Goal: Transaction & Acquisition: Purchase product/service

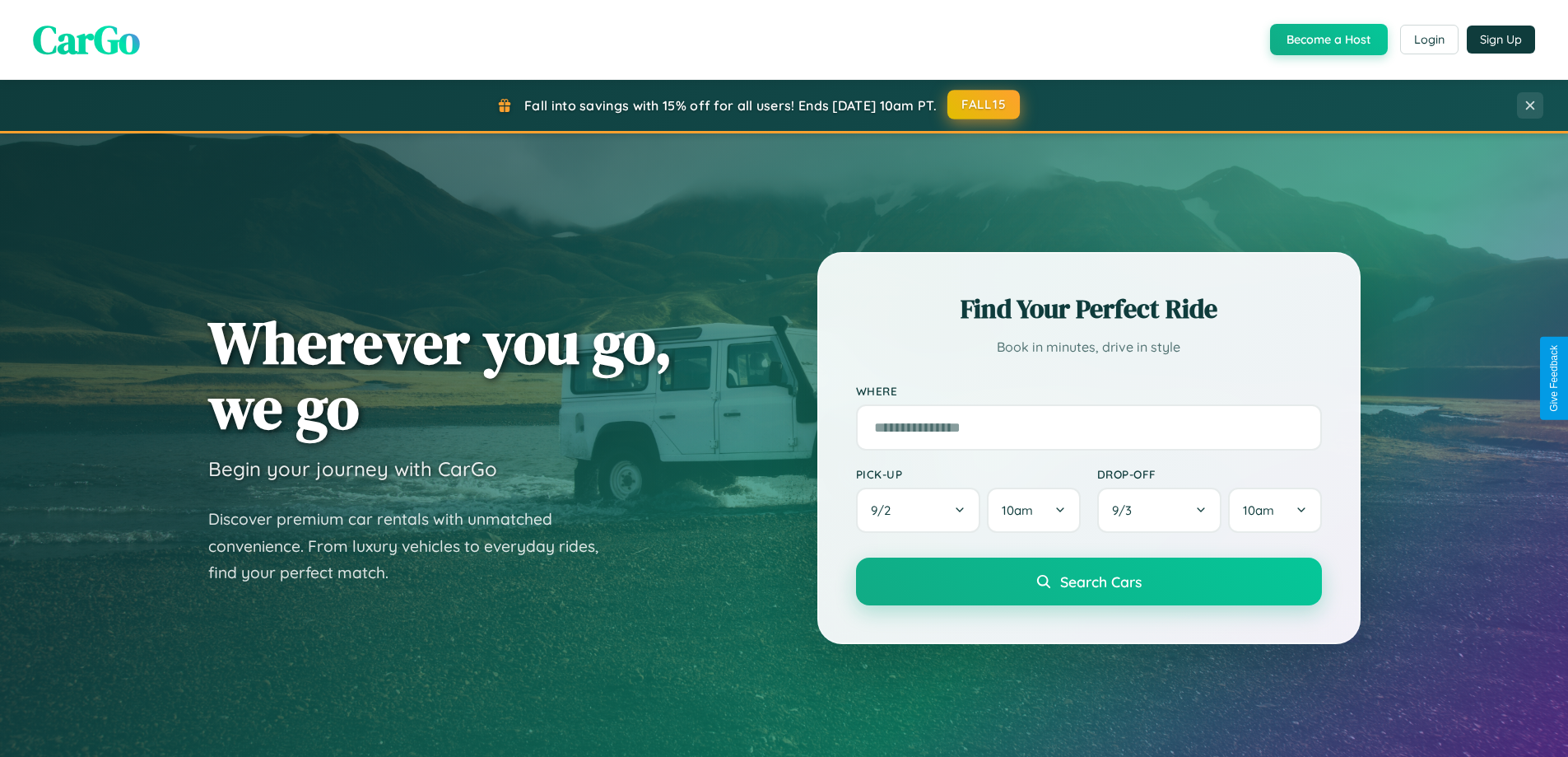
click at [984, 105] on button "FALL15" at bounding box center [984, 105] width 73 height 30
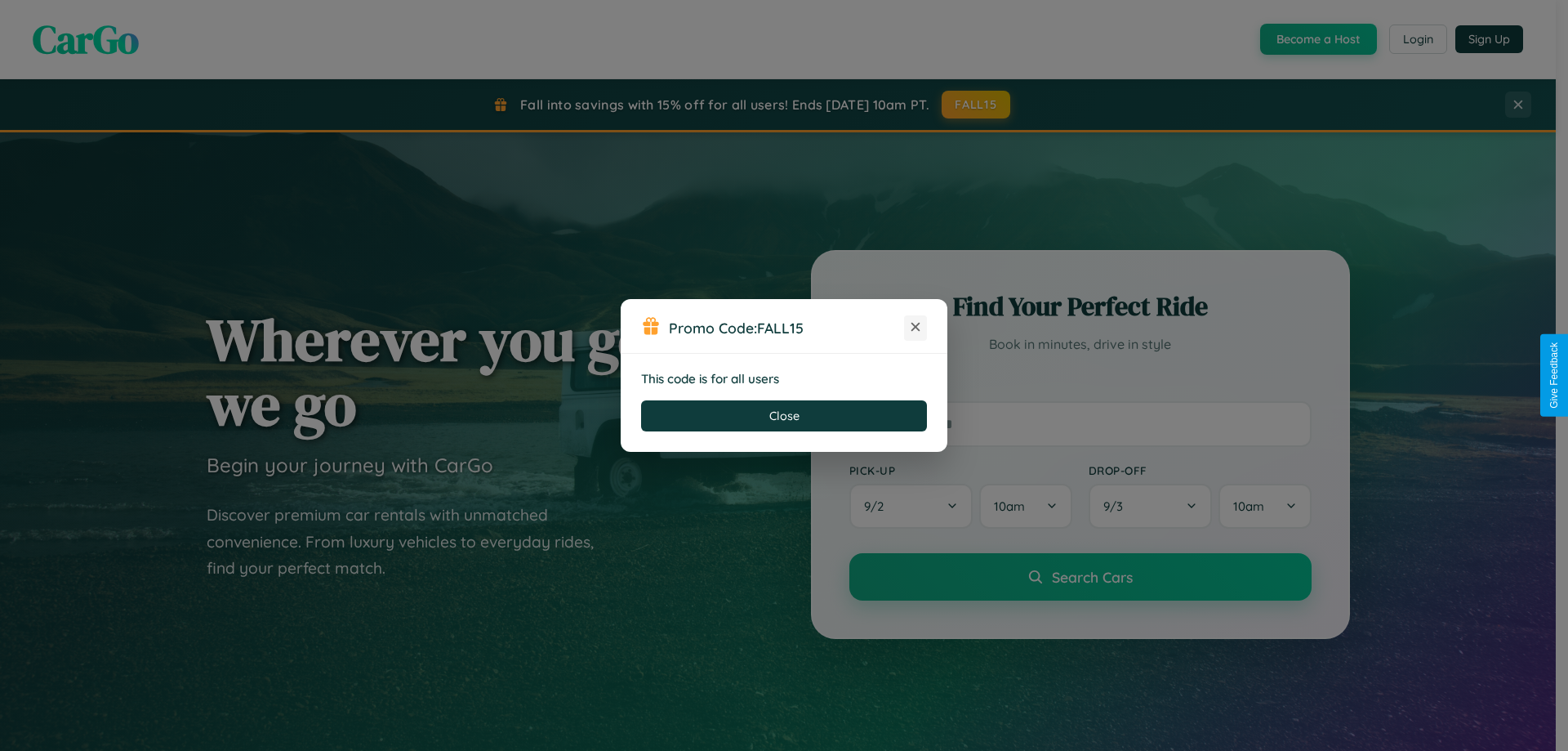
click at [915, 328] on icon at bounding box center [915, 327] width 16 height 16
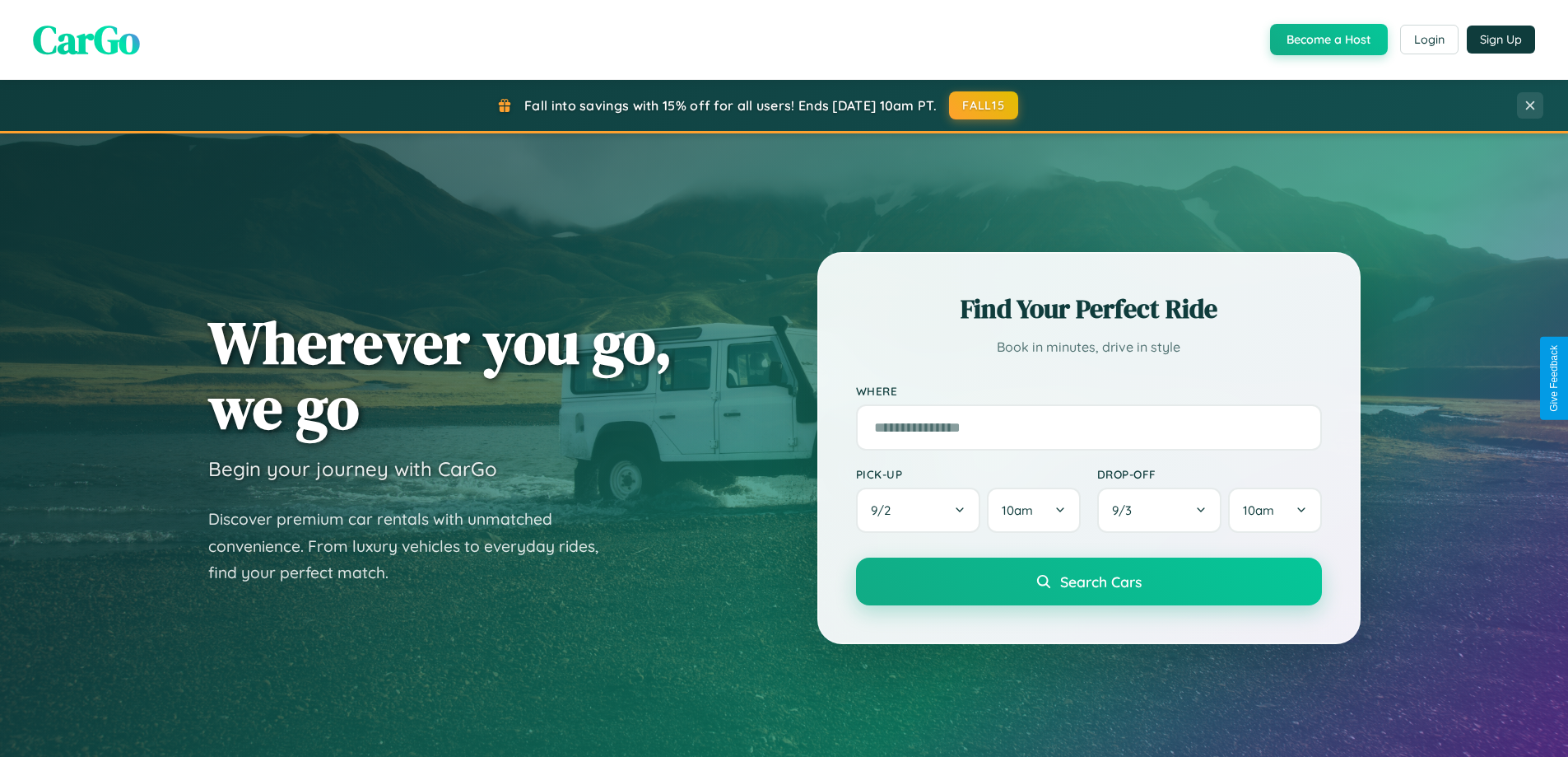
scroll to position [48, 0]
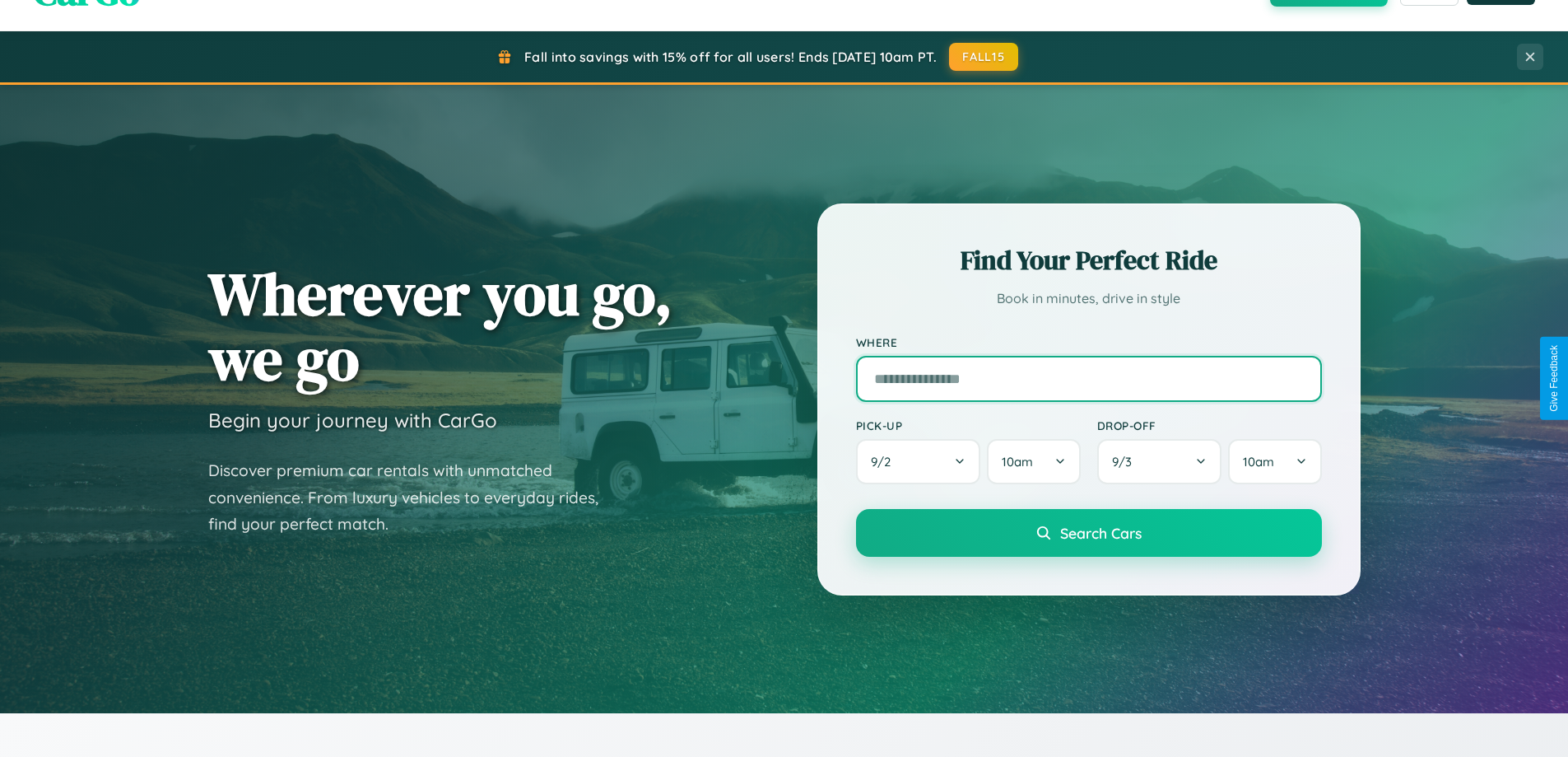
click at [1088, 378] on input "text" at bounding box center [1089, 379] width 466 height 46
type input "**********"
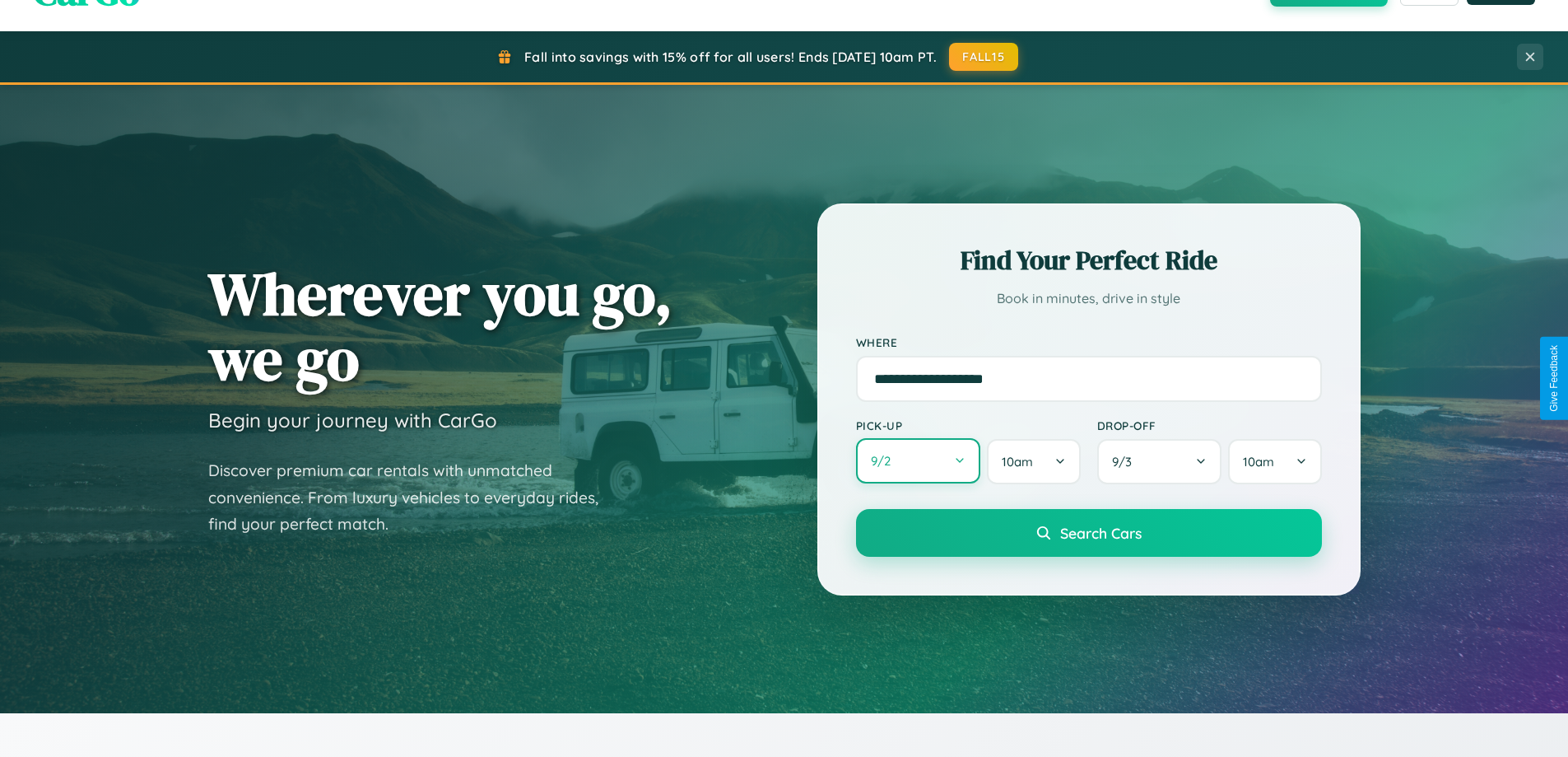
click at [918, 461] on button "9 / 2" at bounding box center [918, 461] width 125 height 46
select select "*"
select select "****"
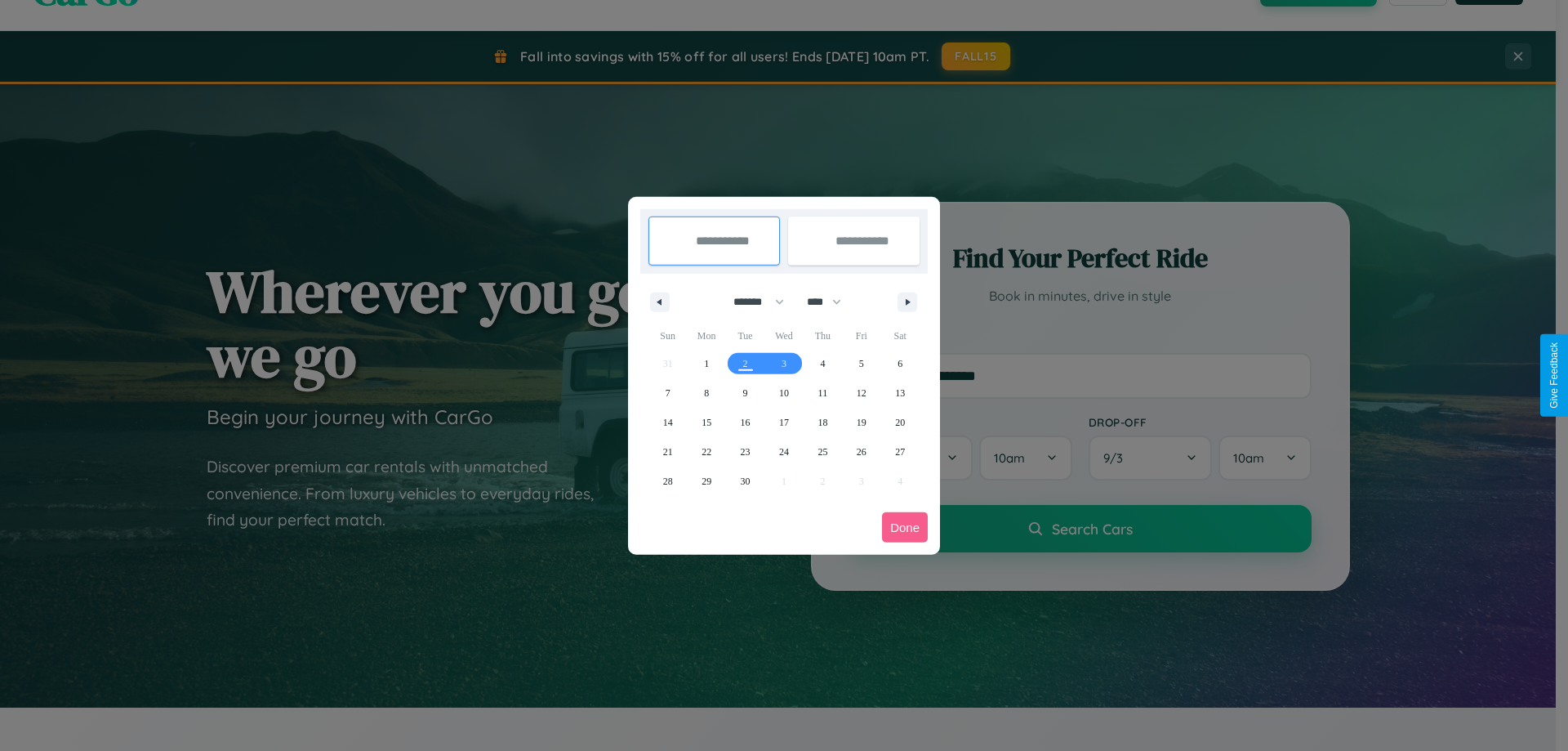
click at [751, 302] on select "******* ******** ***** ***** *** **** **** ****** ********* ******* ******** **…" at bounding box center [755, 302] width 70 height 27
select select "*"
drag, startPoint x: 831, startPoint y: 302, endPoint x: 784, endPoint y: 328, distance: 53.7
click at [831, 302] on select "**** **** **** **** **** **** **** **** **** **** **** **** **** **** **** ****…" at bounding box center [823, 302] width 49 height 27
select select "****"
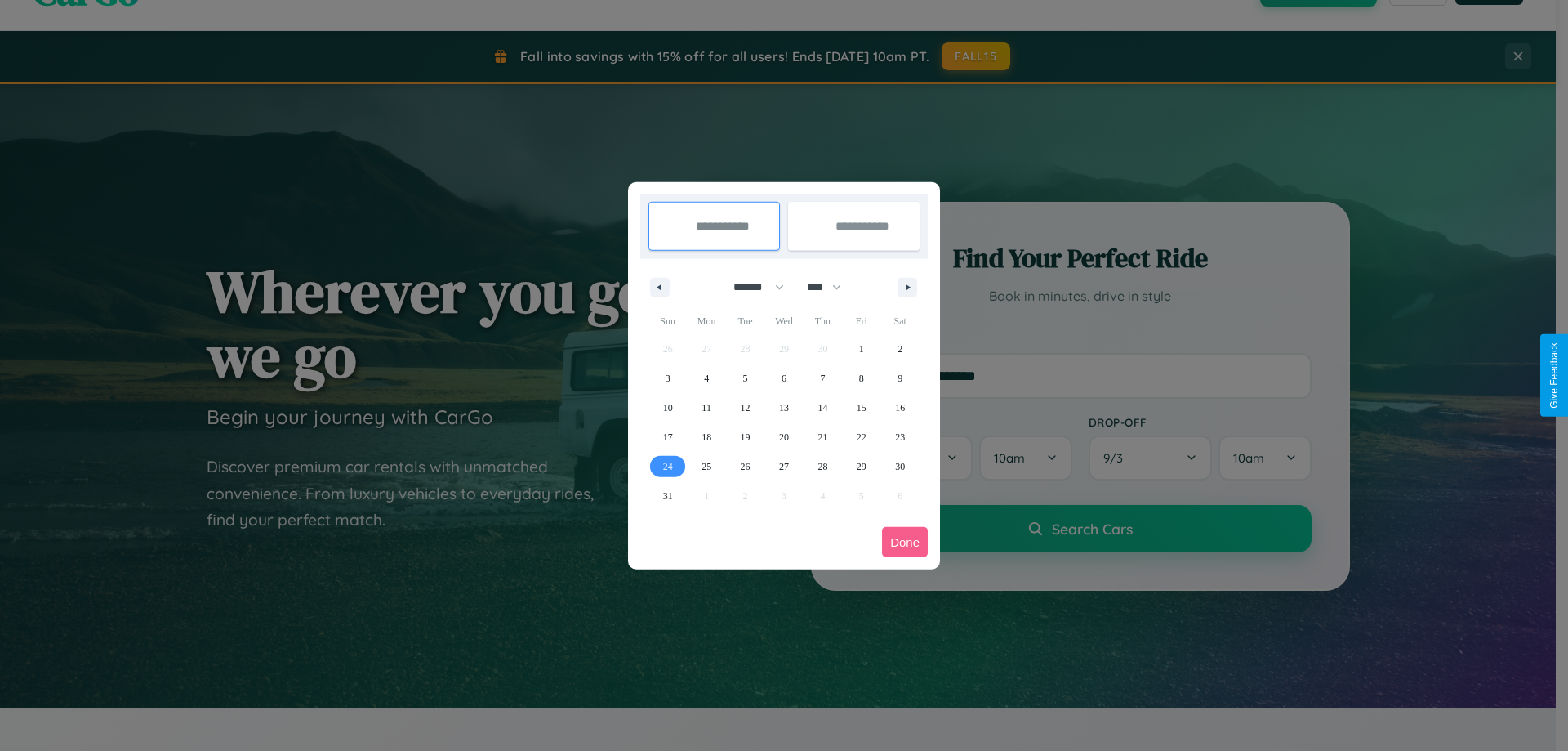
click at [667, 465] on span "24" at bounding box center [667, 466] width 10 height 30
type input "**********"
click at [907, 286] on icon "button" at bounding box center [910, 287] width 8 height 6
select select "*"
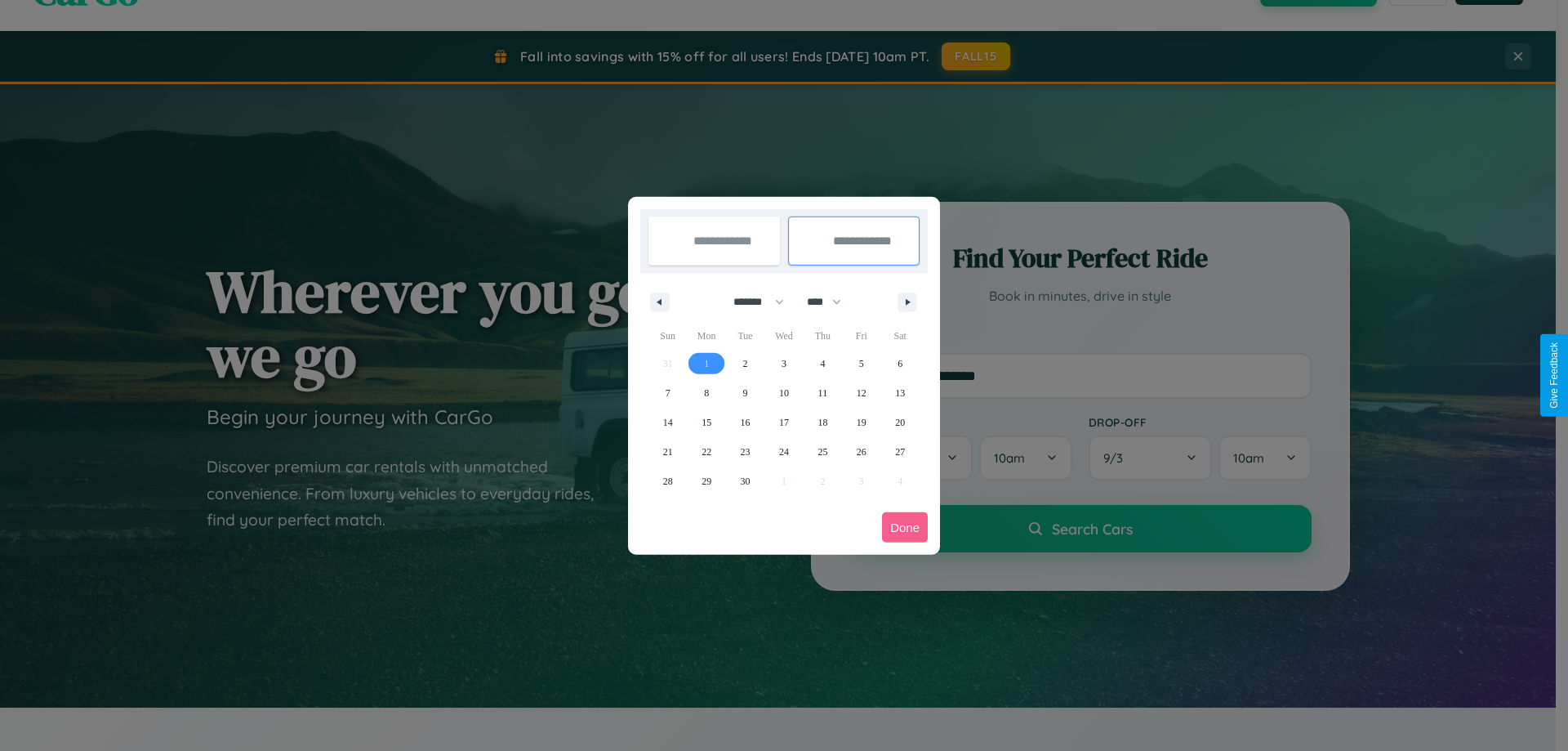
click at [706, 362] on span "1" at bounding box center [705, 363] width 5 height 30
type input "**********"
select select "*"
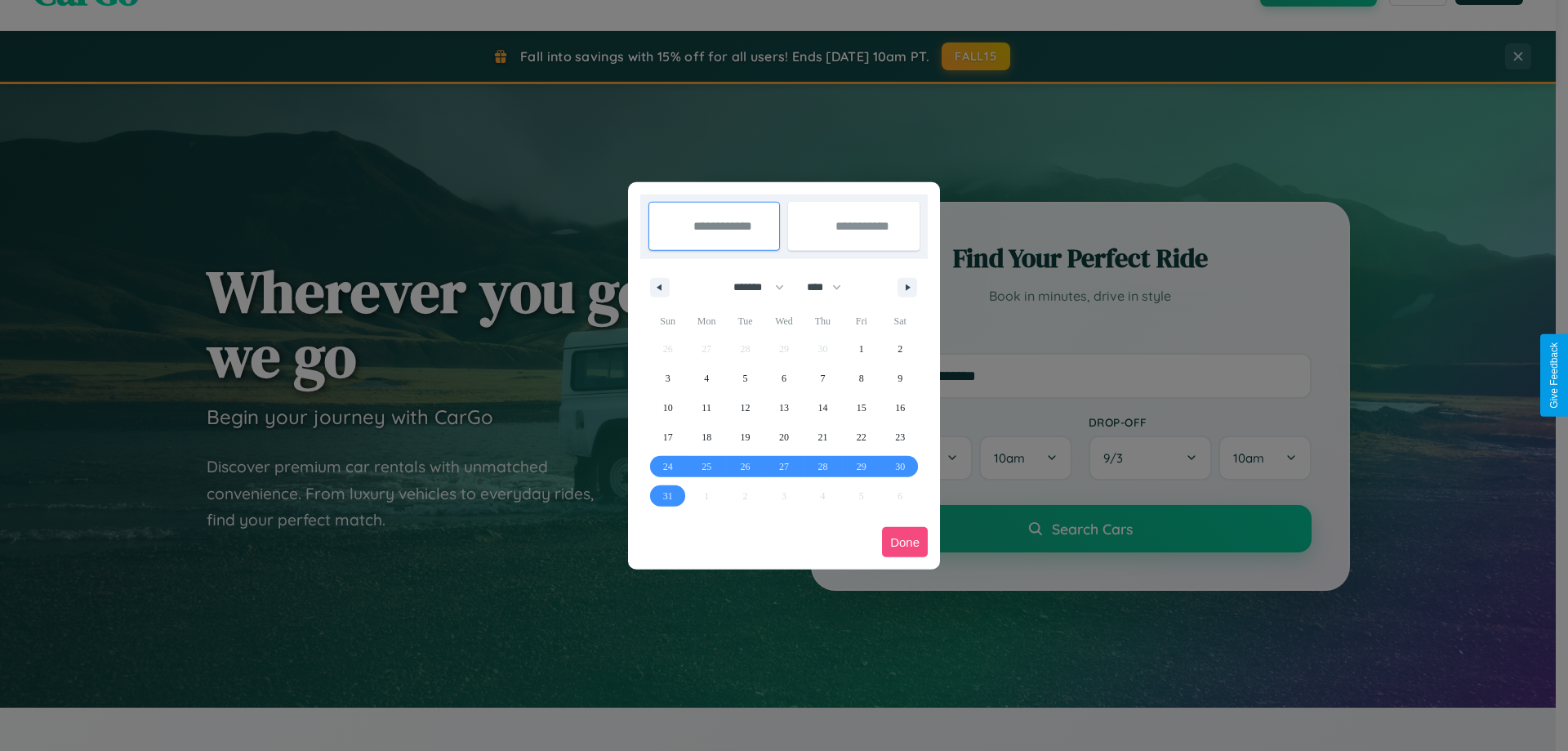
click at [905, 541] on button "Done" at bounding box center [904, 541] width 46 height 30
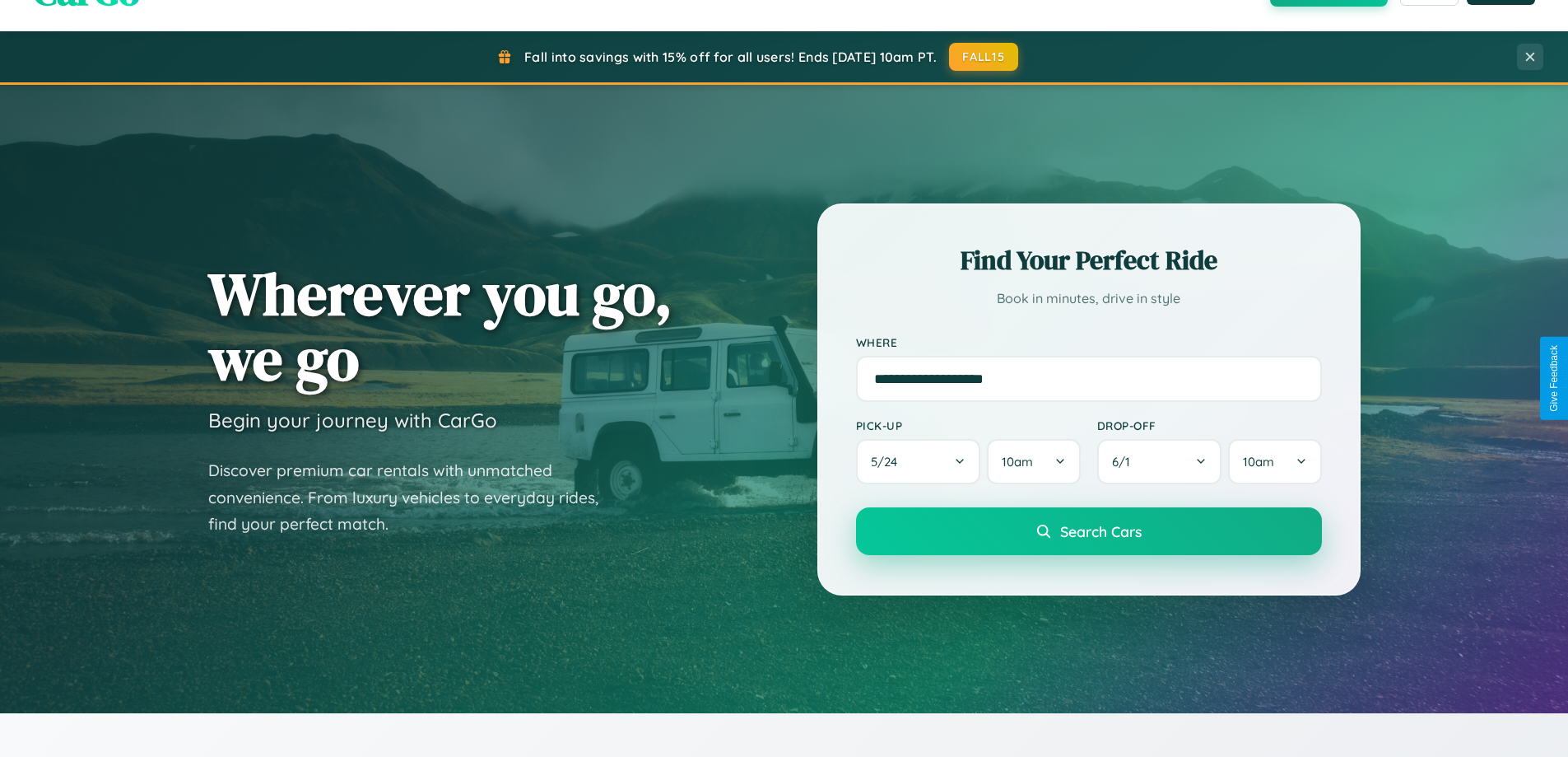
click at [1088, 531] on span "Search Cars" at bounding box center [1100, 531] width 81 height 18
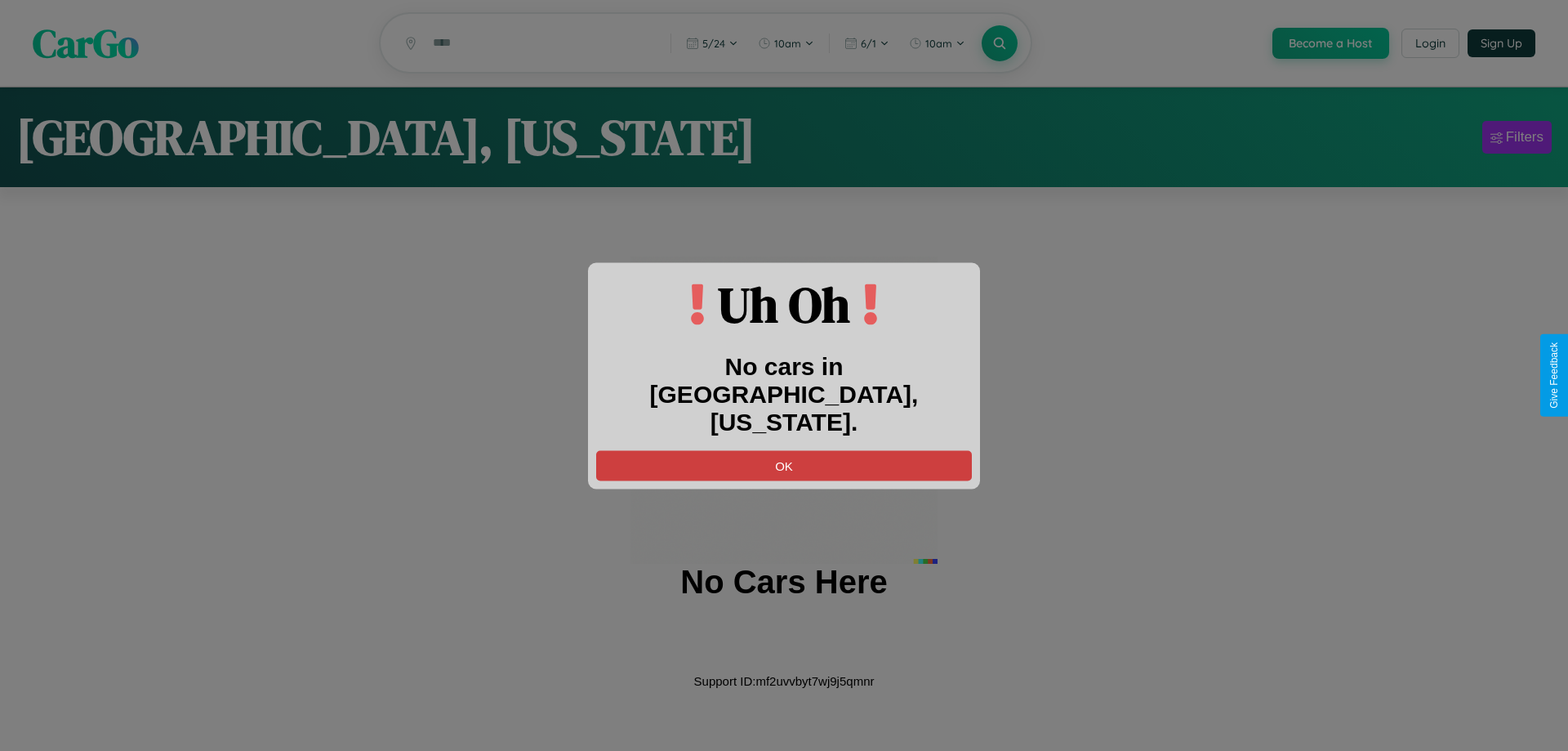
click at [784, 450] on button "OK" at bounding box center [784, 465] width 376 height 30
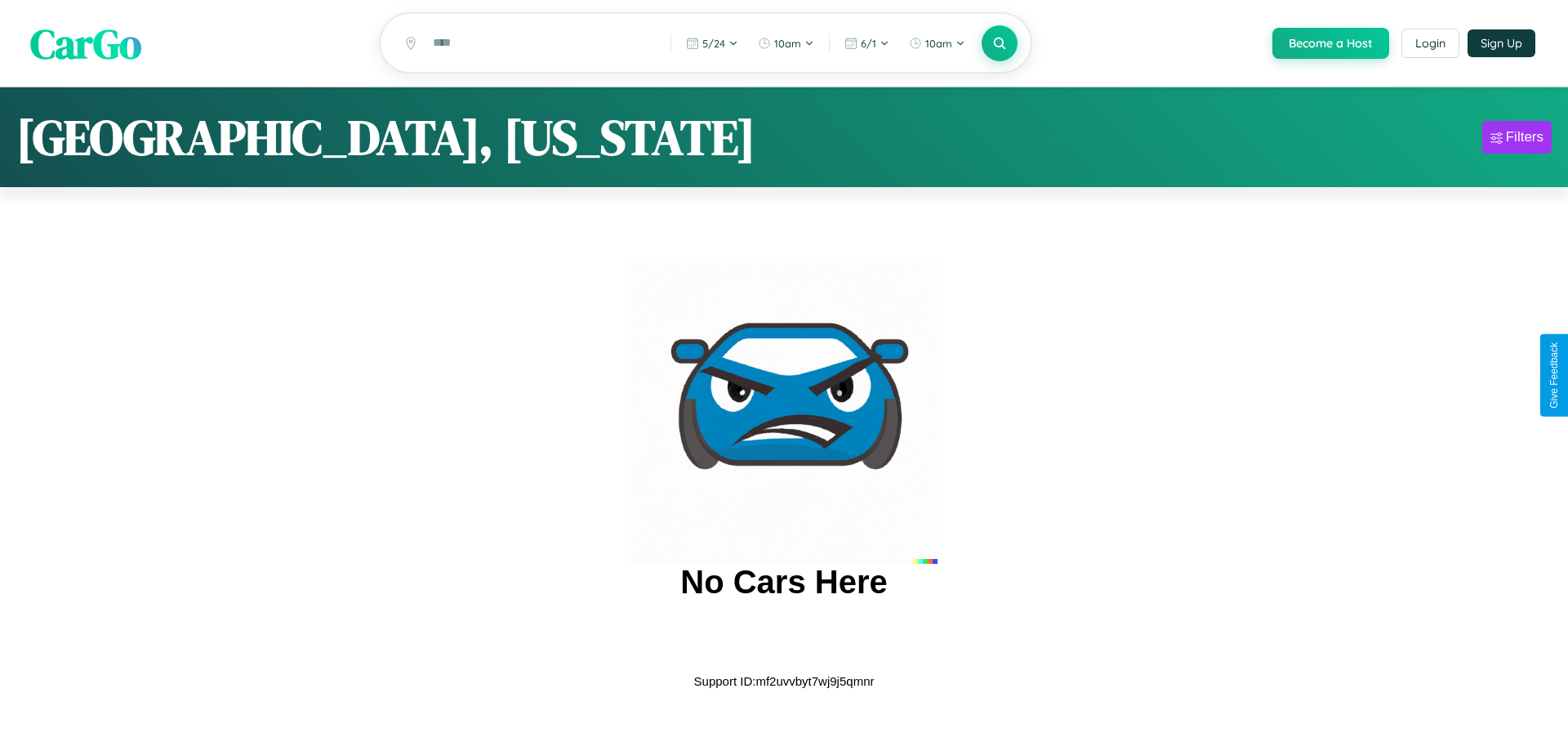
click at [86, 43] on span "CarGo" at bounding box center [85, 42] width 111 height 56
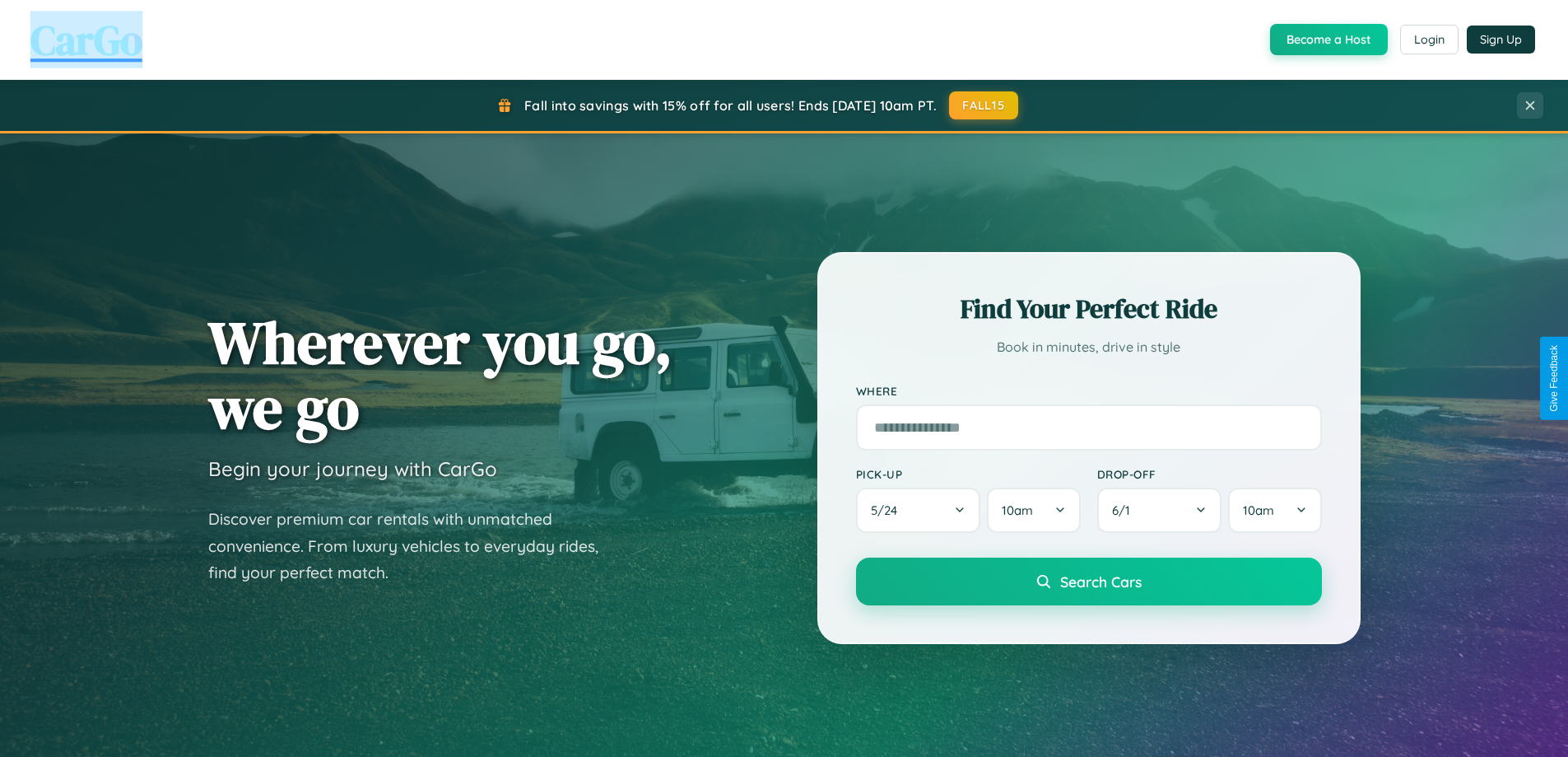
scroll to position [48, 0]
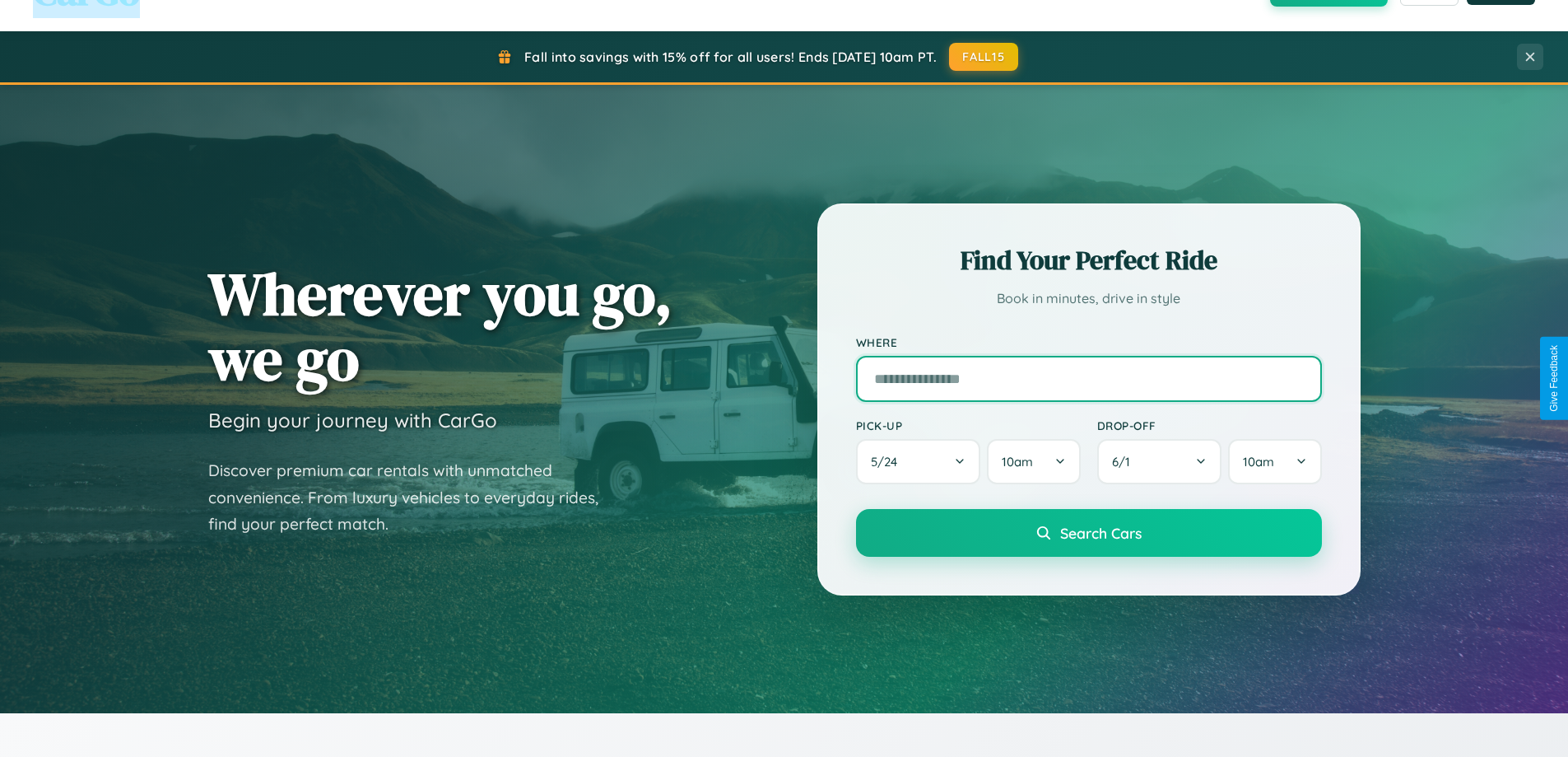
click at [1088, 378] on input "text" at bounding box center [1089, 379] width 466 height 46
type input "******"
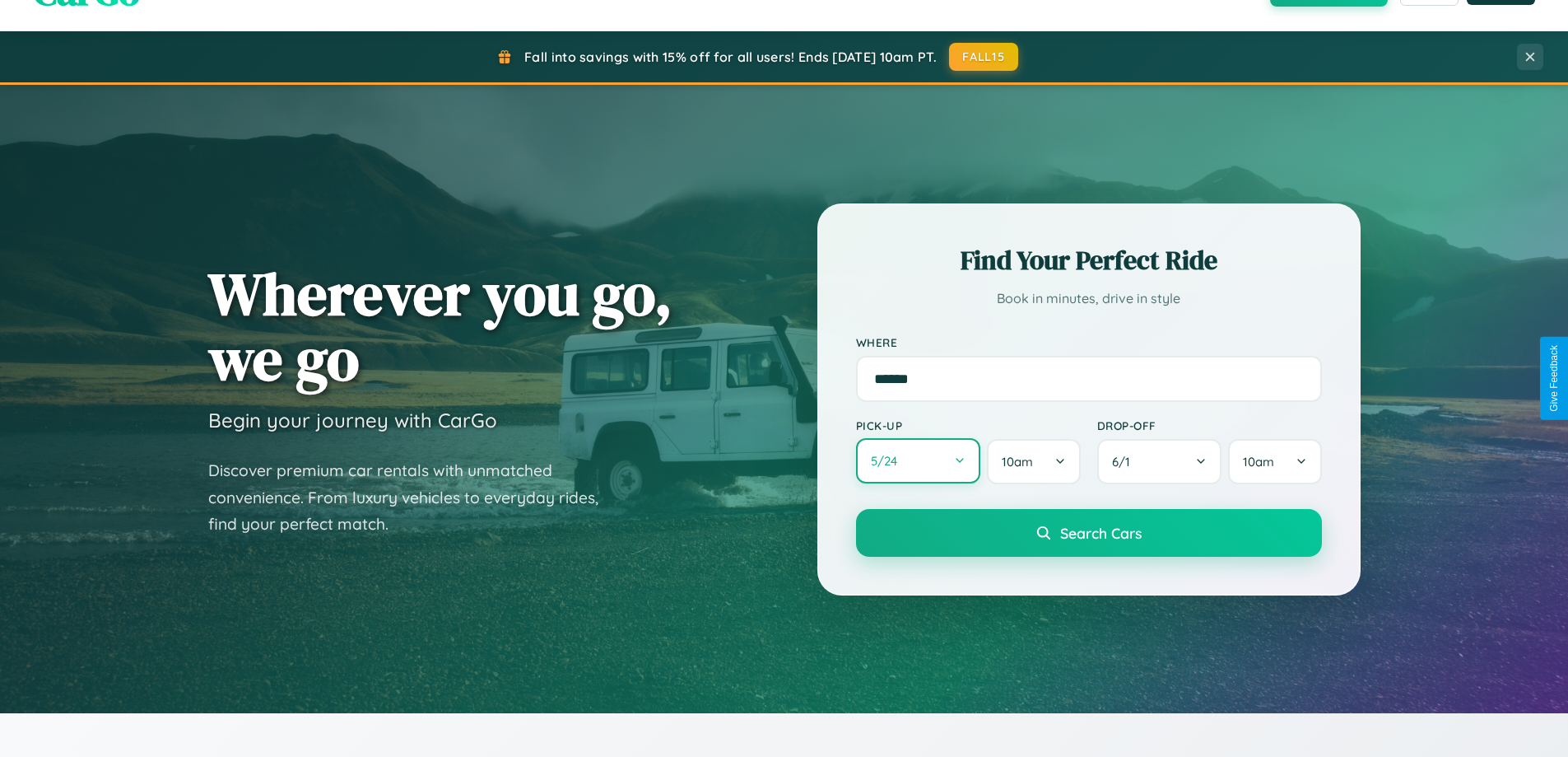
click at [918, 461] on button "5 / 24" at bounding box center [918, 461] width 125 height 46
select select "*"
select select "****"
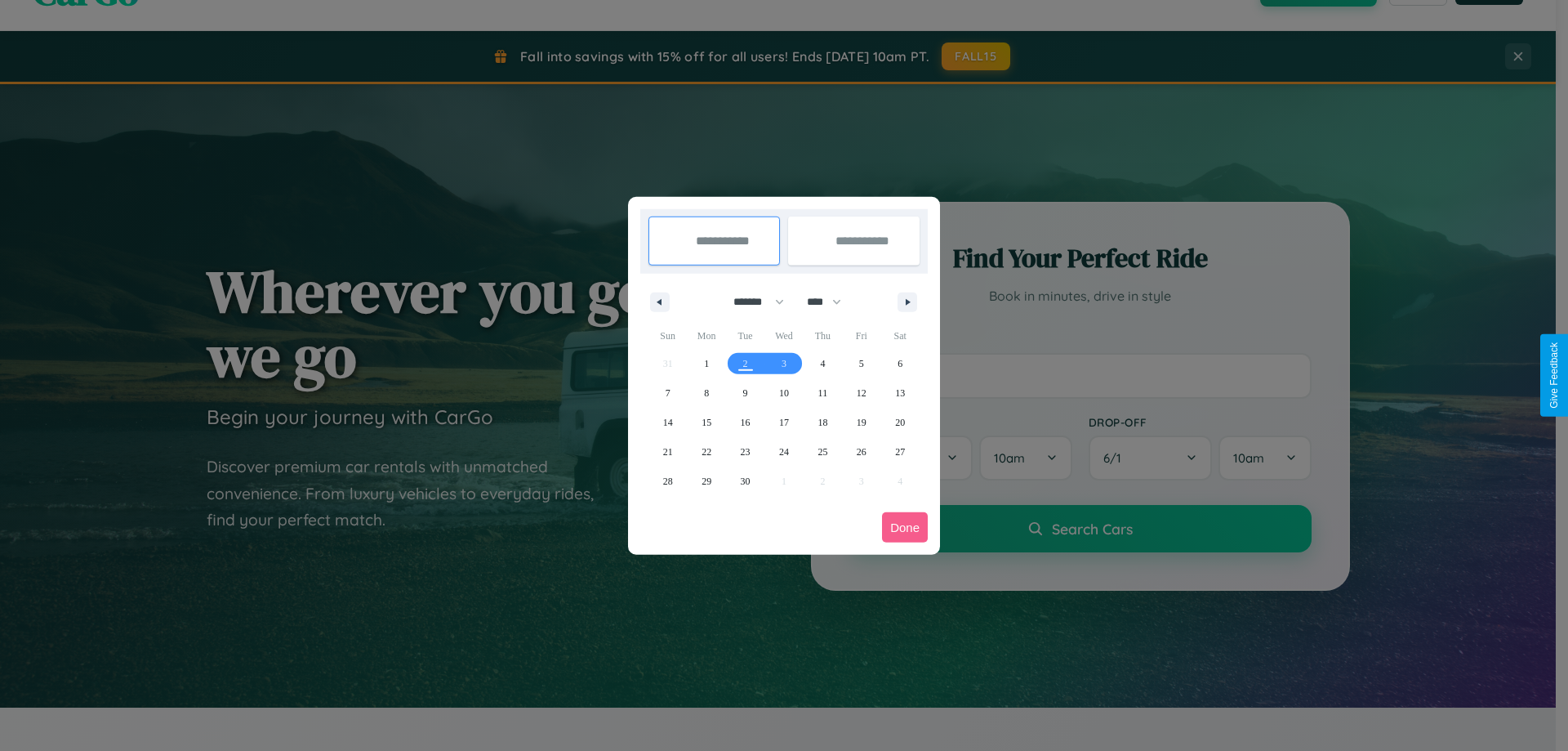
drag, startPoint x: 751, startPoint y: 302, endPoint x: 784, endPoint y: 328, distance: 42.0
click at [751, 302] on select "******* ******** ***** ***** *** **** **** ****** ********* ******* ******** **…" at bounding box center [755, 302] width 70 height 27
click at [861, 362] on span "5" at bounding box center [861, 363] width 5 height 30
type input "**********"
click at [900, 392] on span "13" at bounding box center [900, 393] width 10 height 30
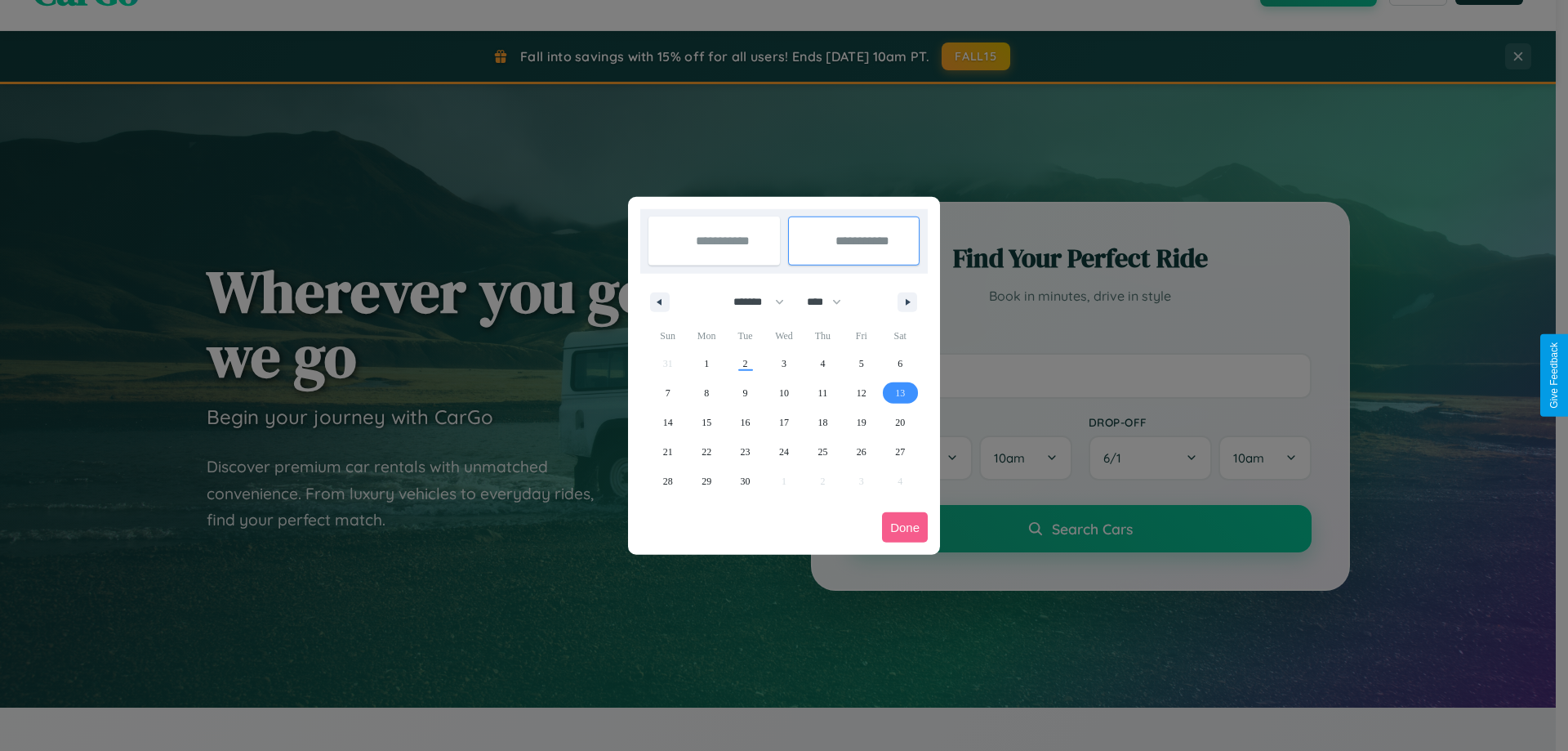
type input "**********"
click at [905, 527] on button "Done" at bounding box center [904, 527] width 46 height 30
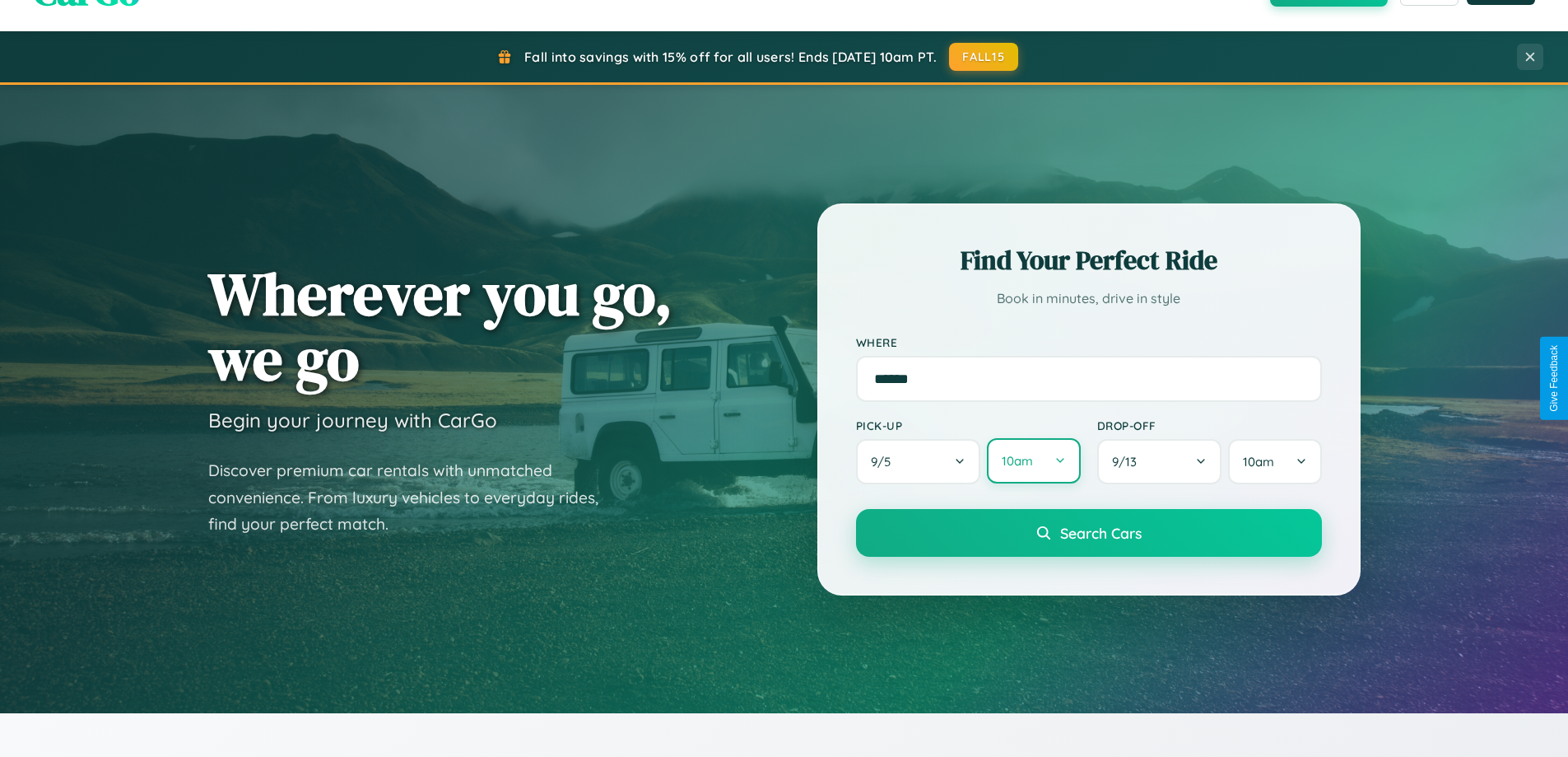
click at [1033, 461] on button "10am" at bounding box center [1033, 461] width 93 height 46
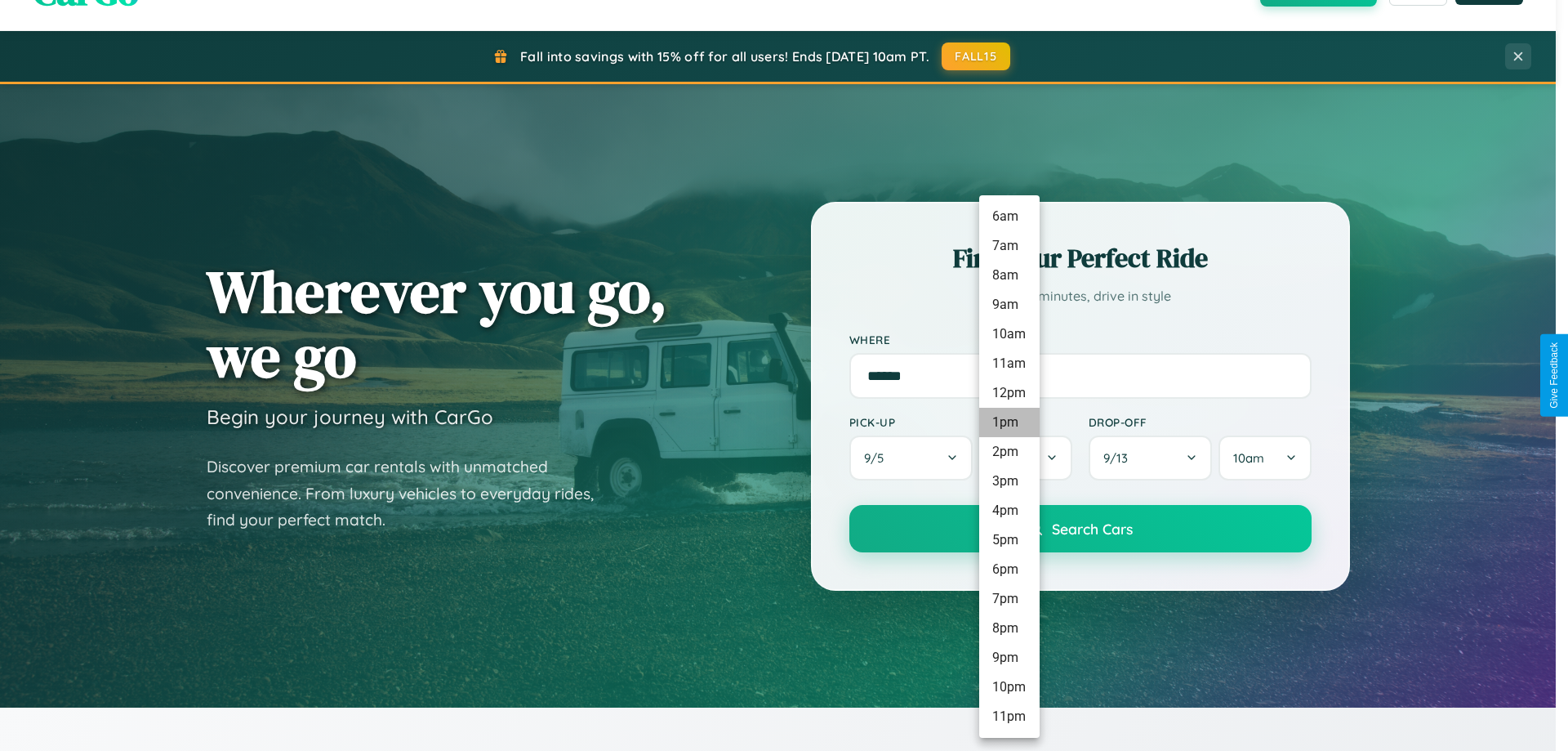
click at [1008, 422] on li "1pm" at bounding box center [1009, 422] width 61 height 30
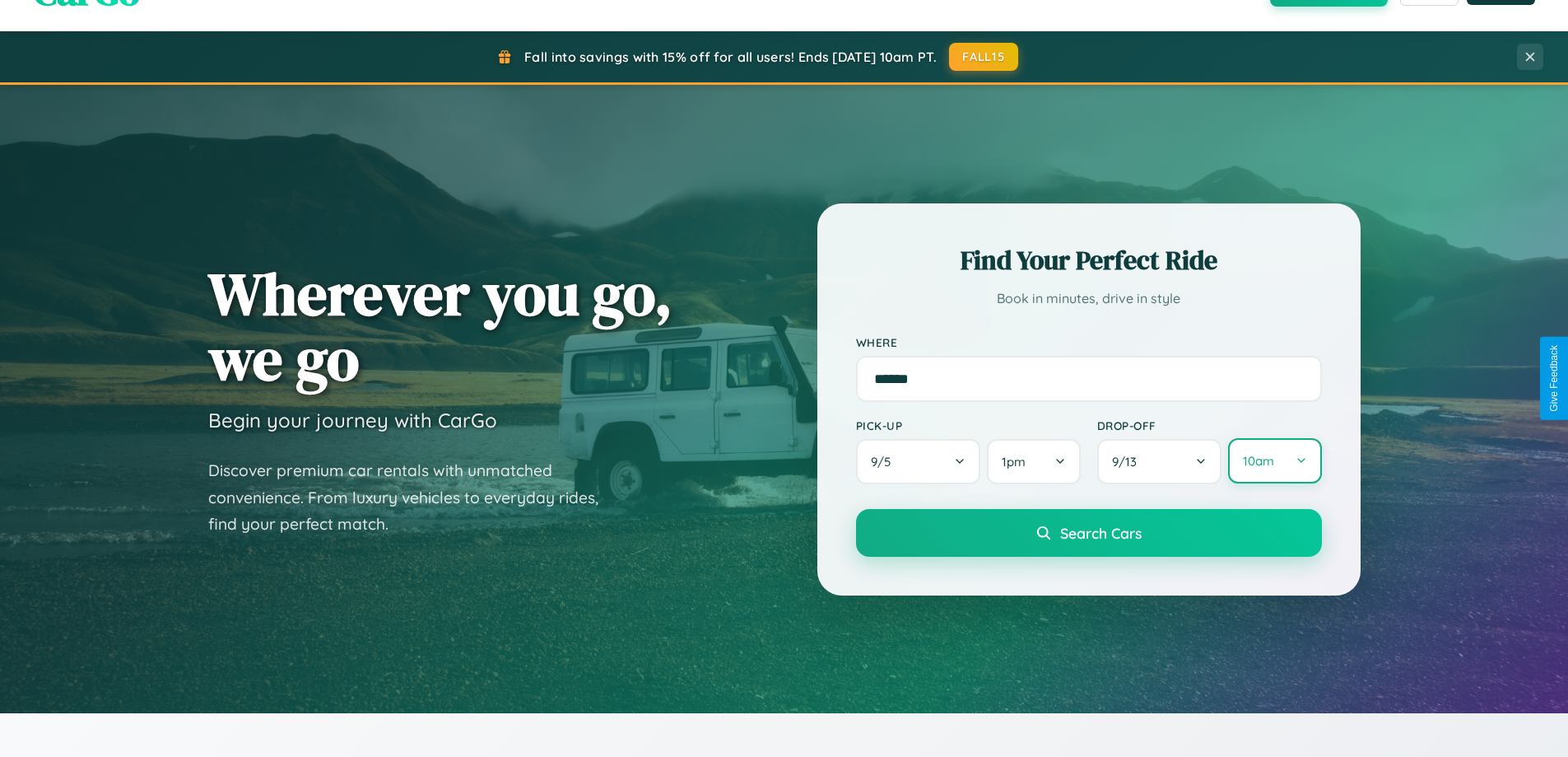
click at [1274, 461] on button "10am" at bounding box center [1275, 461] width 93 height 46
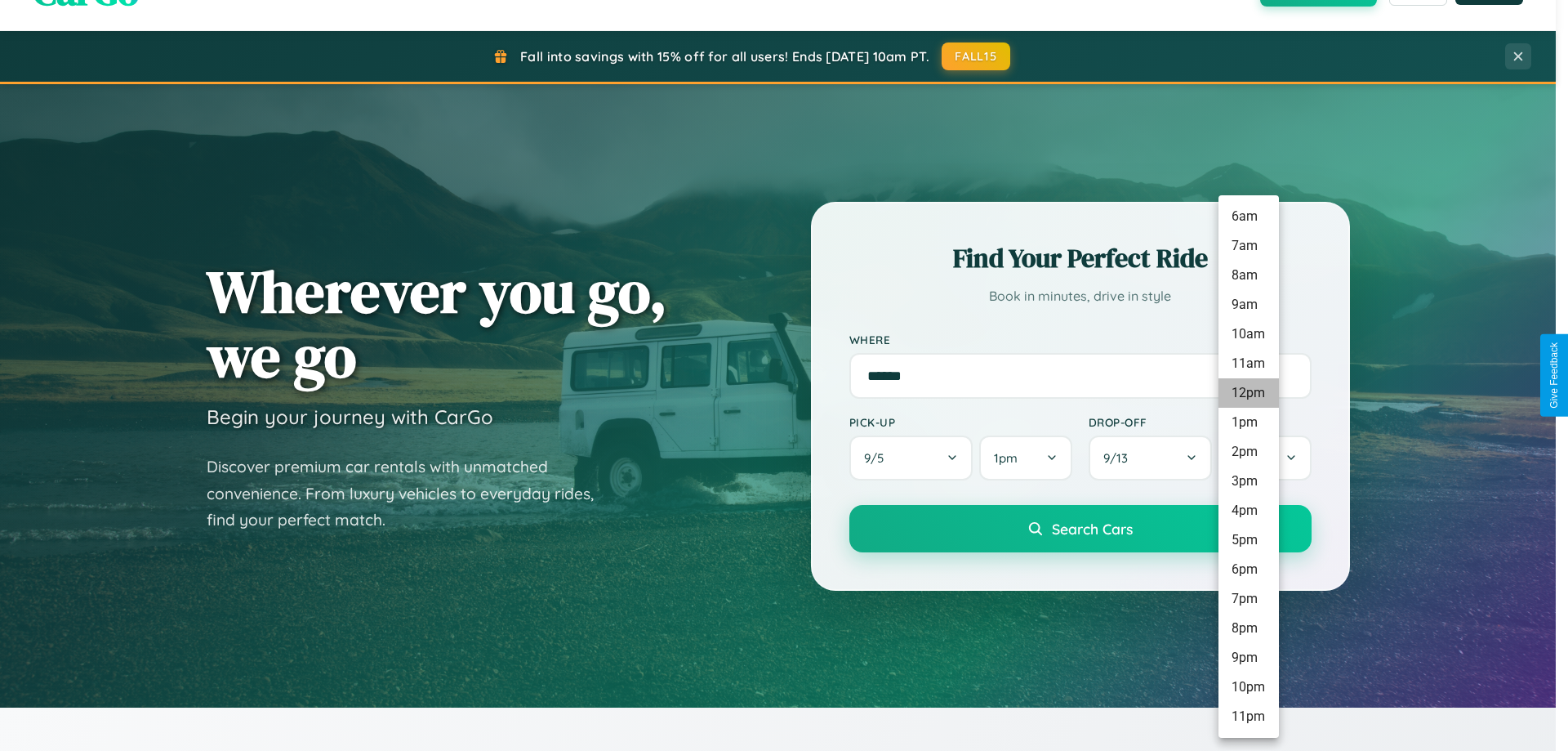
click at [1247, 393] on li "12pm" at bounding box center [1248, 393] width 61 height 30
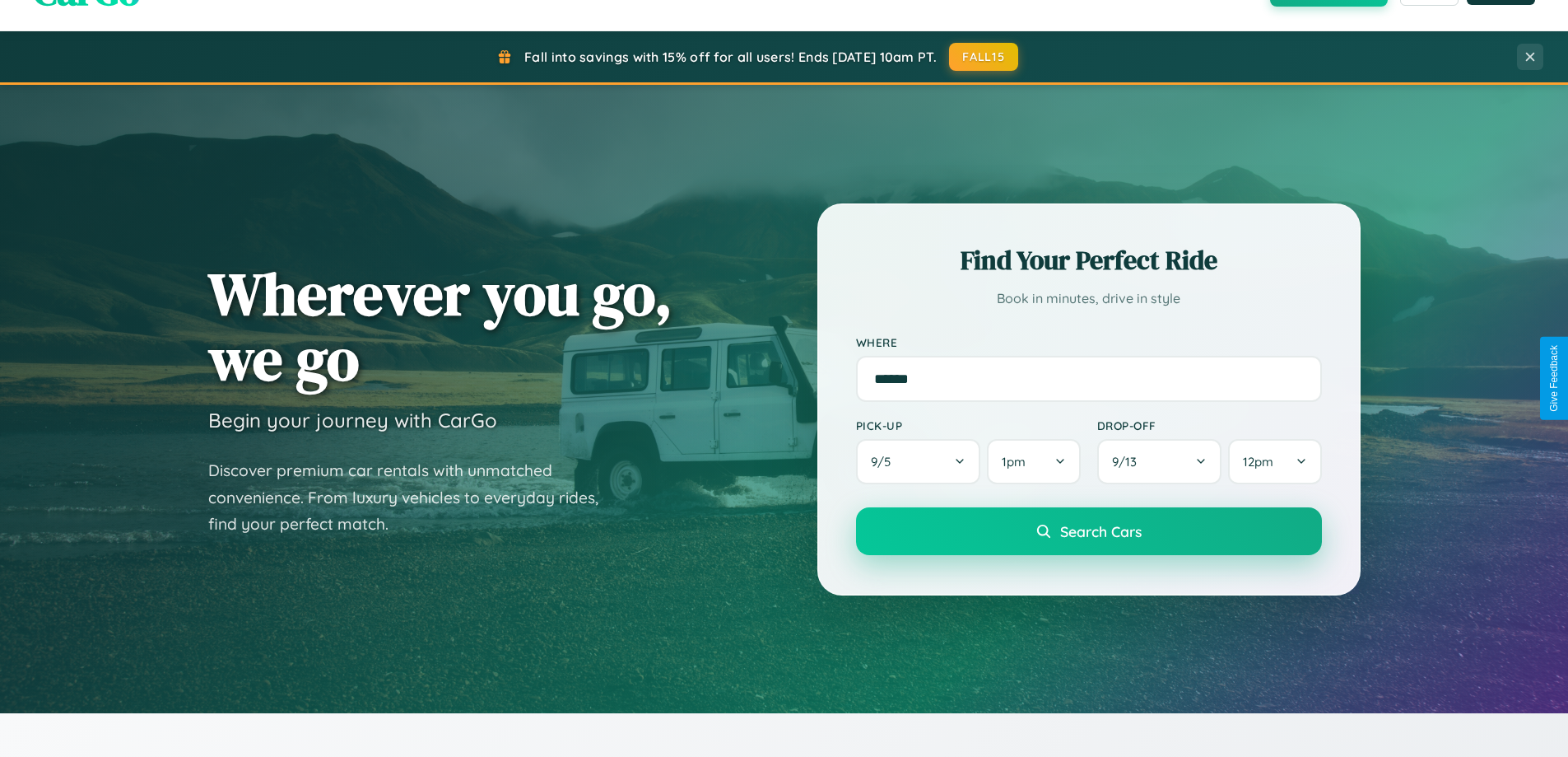
click at [1088, 532] on span "Search Cars" at bounding box center [1100, 531] width 81 height 18
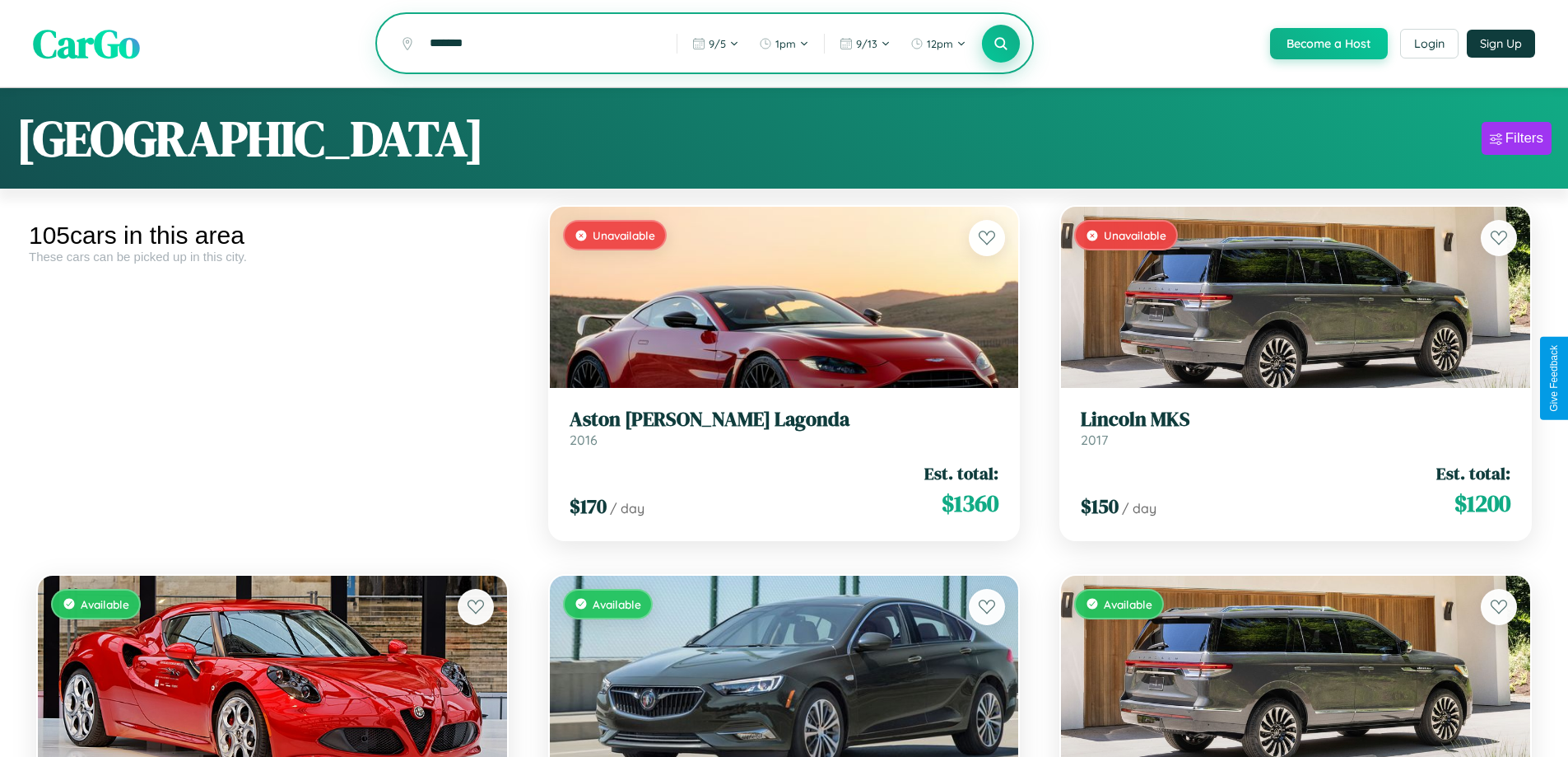
click at [1000, 45] on icon at bounding box center [1001, 43] width 15 height 15
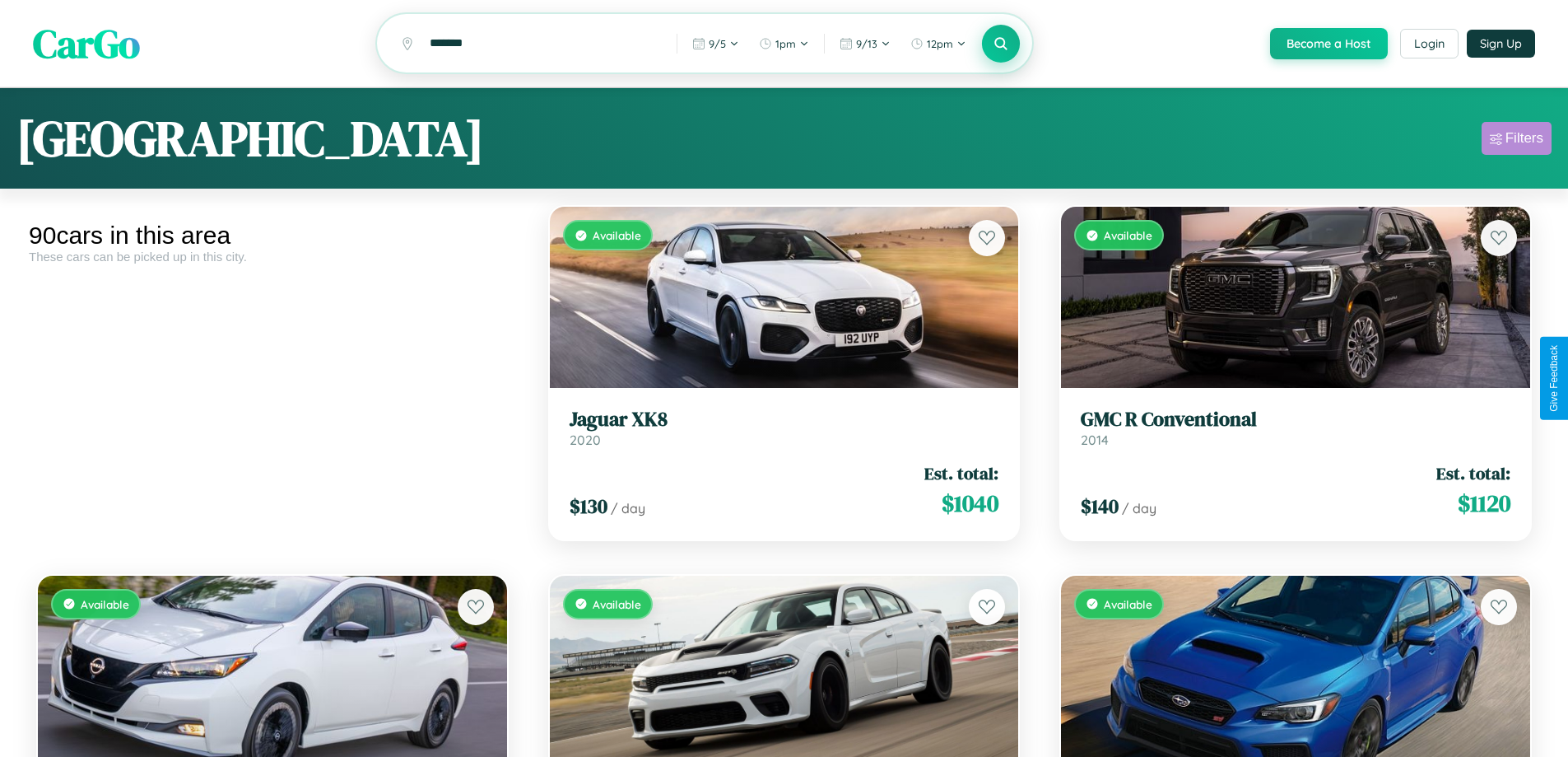
click at [1516, 141] on div "Filters" at bounding box center [1524, 138] width 38 height 16
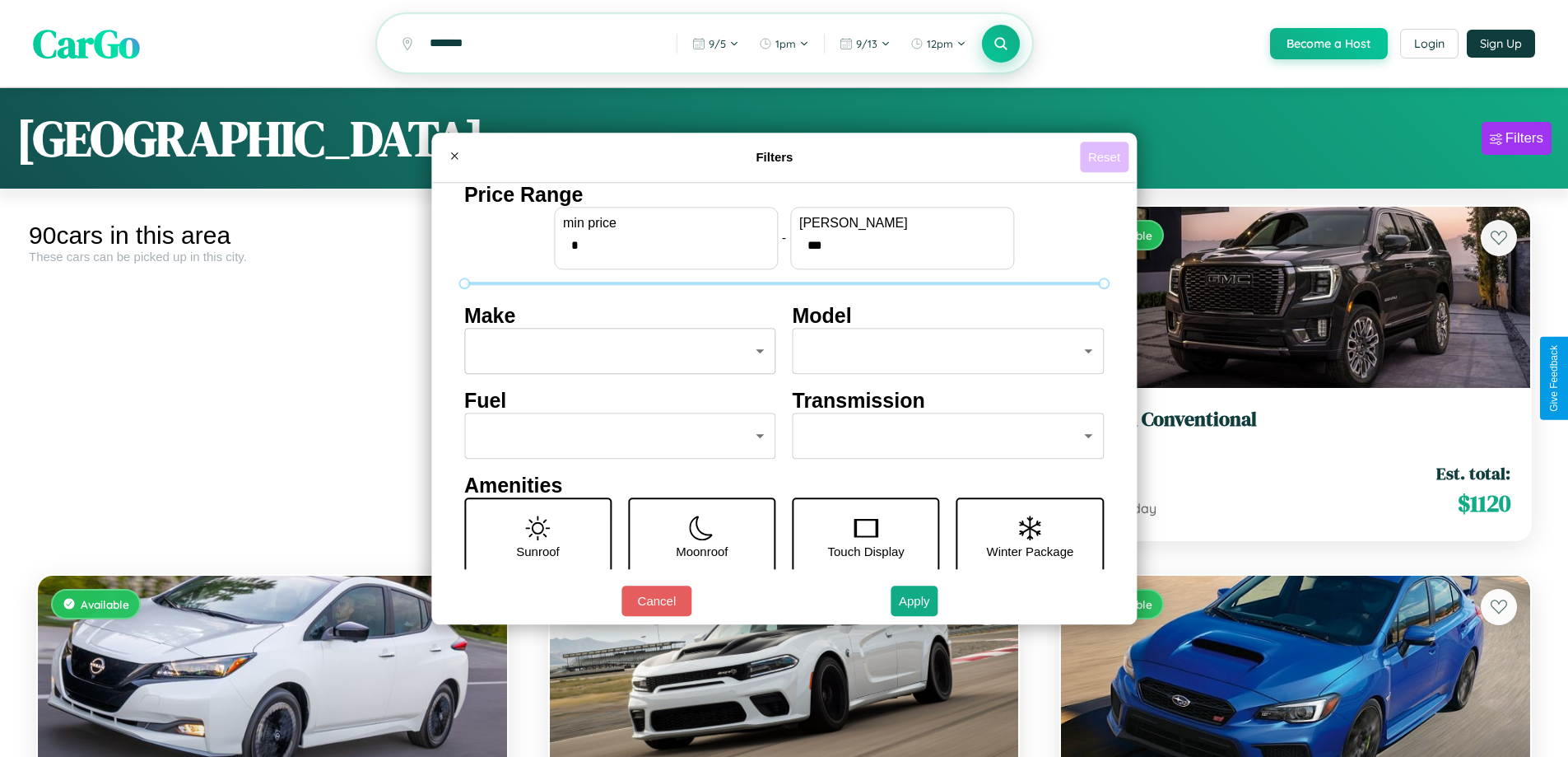
click at [1106, 157] on button "Reset" at bounding box center [1104, 156] width 48 height 30
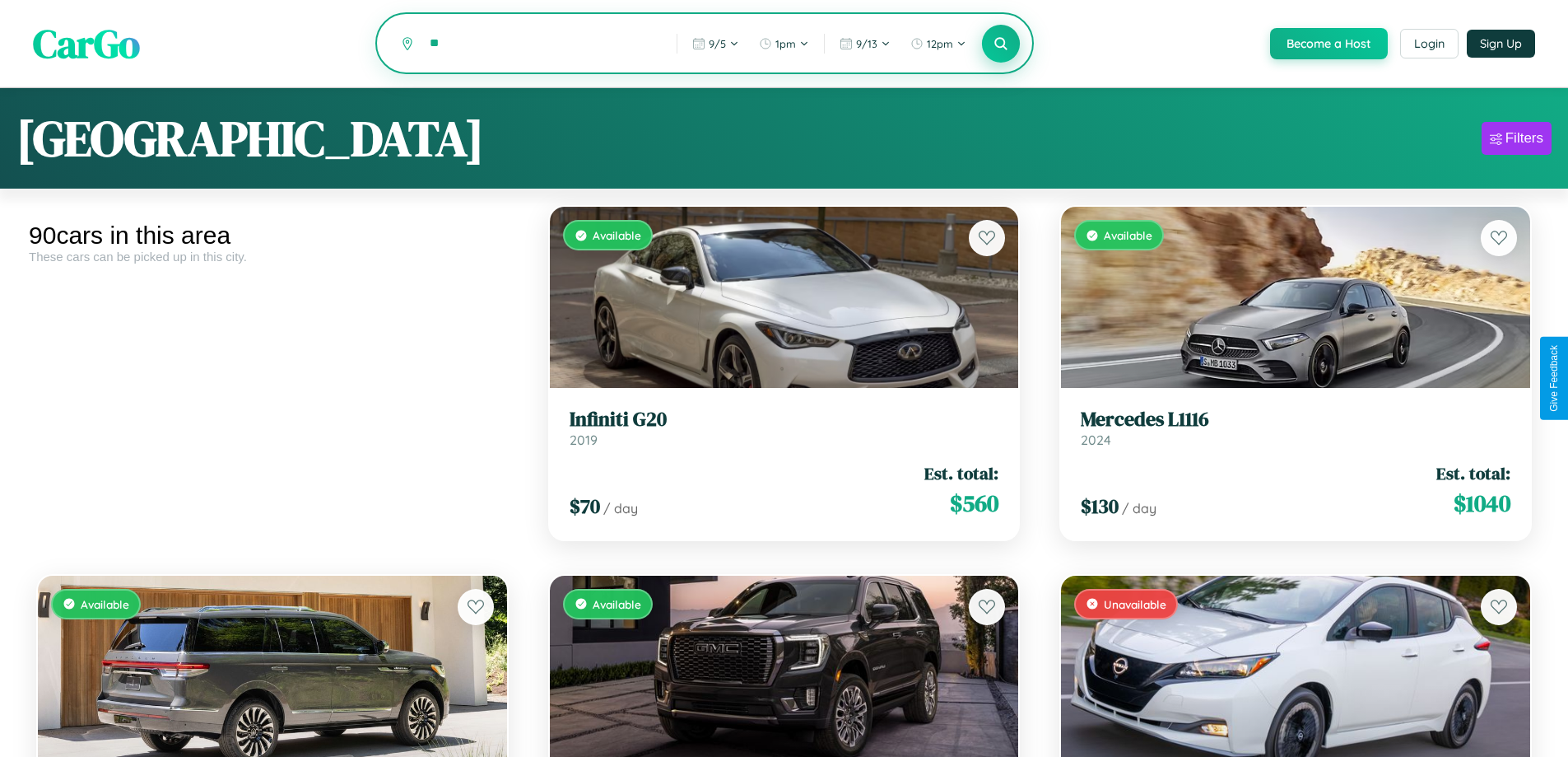
type input "*"
type input "*********"
click at [1000, 45] on icon at bounding box center [1001, 43] width 15 height 15
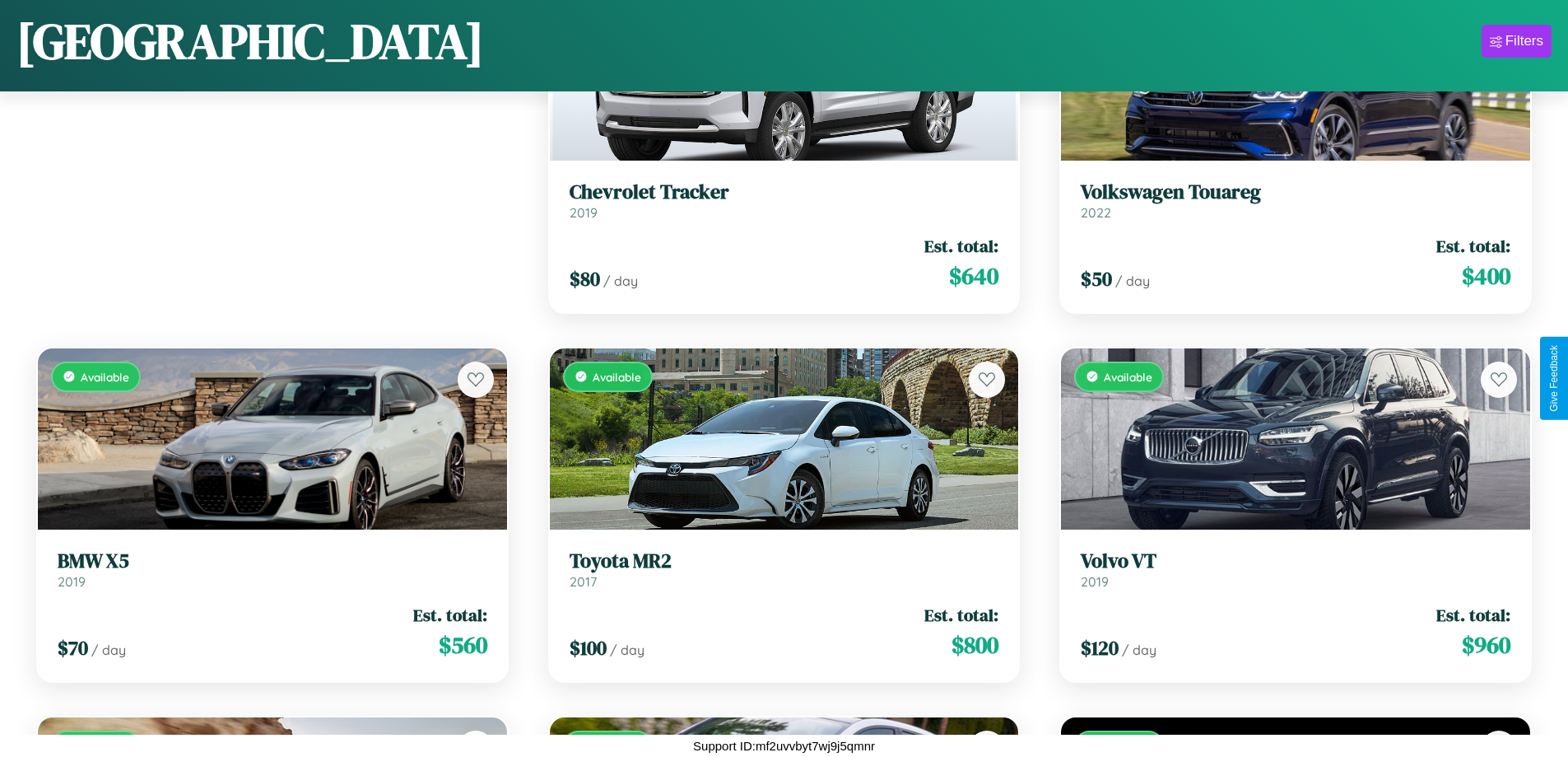
scroll to position [231, 0]
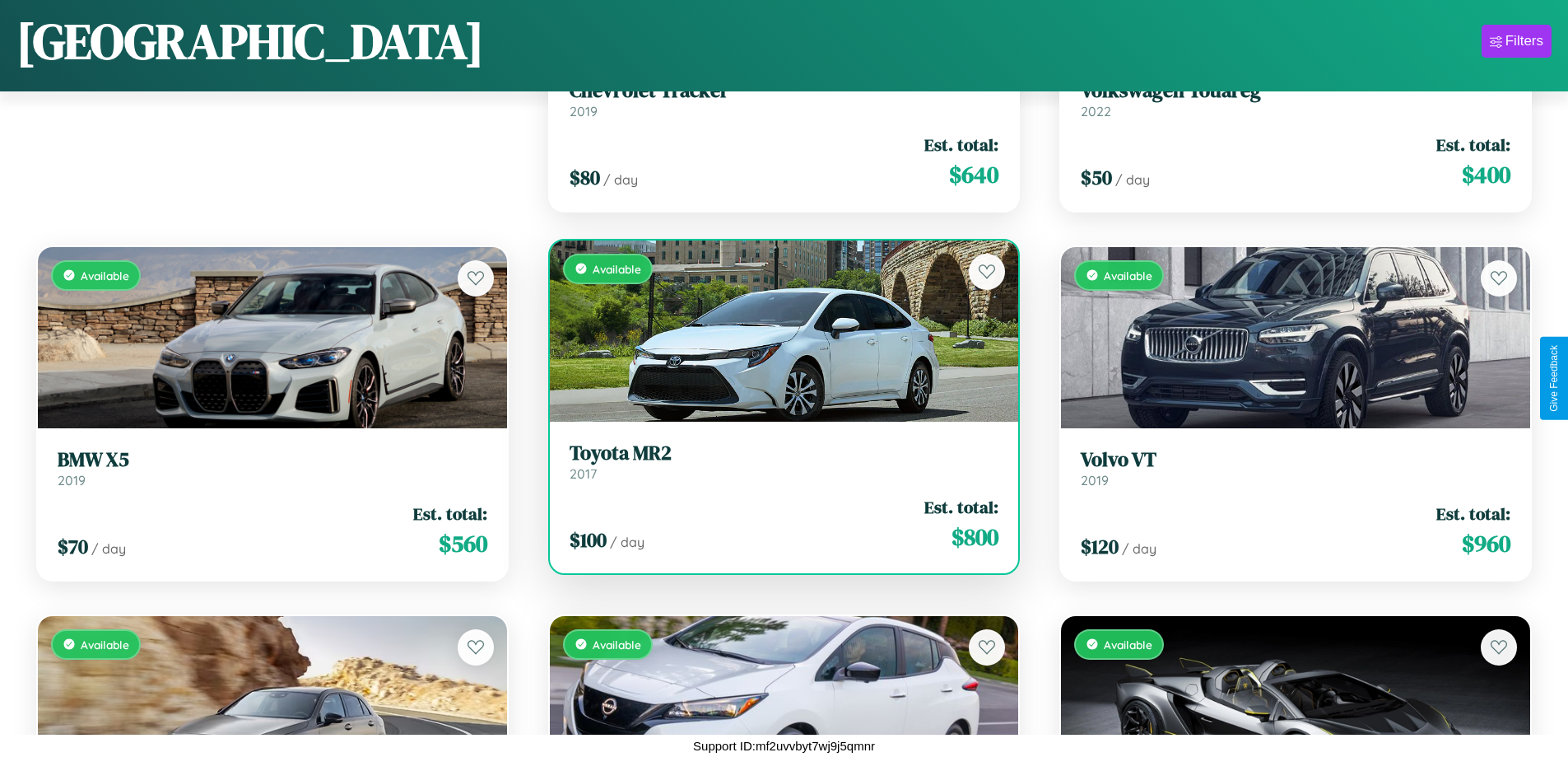
click at [777, 461] on h3 "Toyota MR2" at bounding box center [785, 454] width 430 height 24
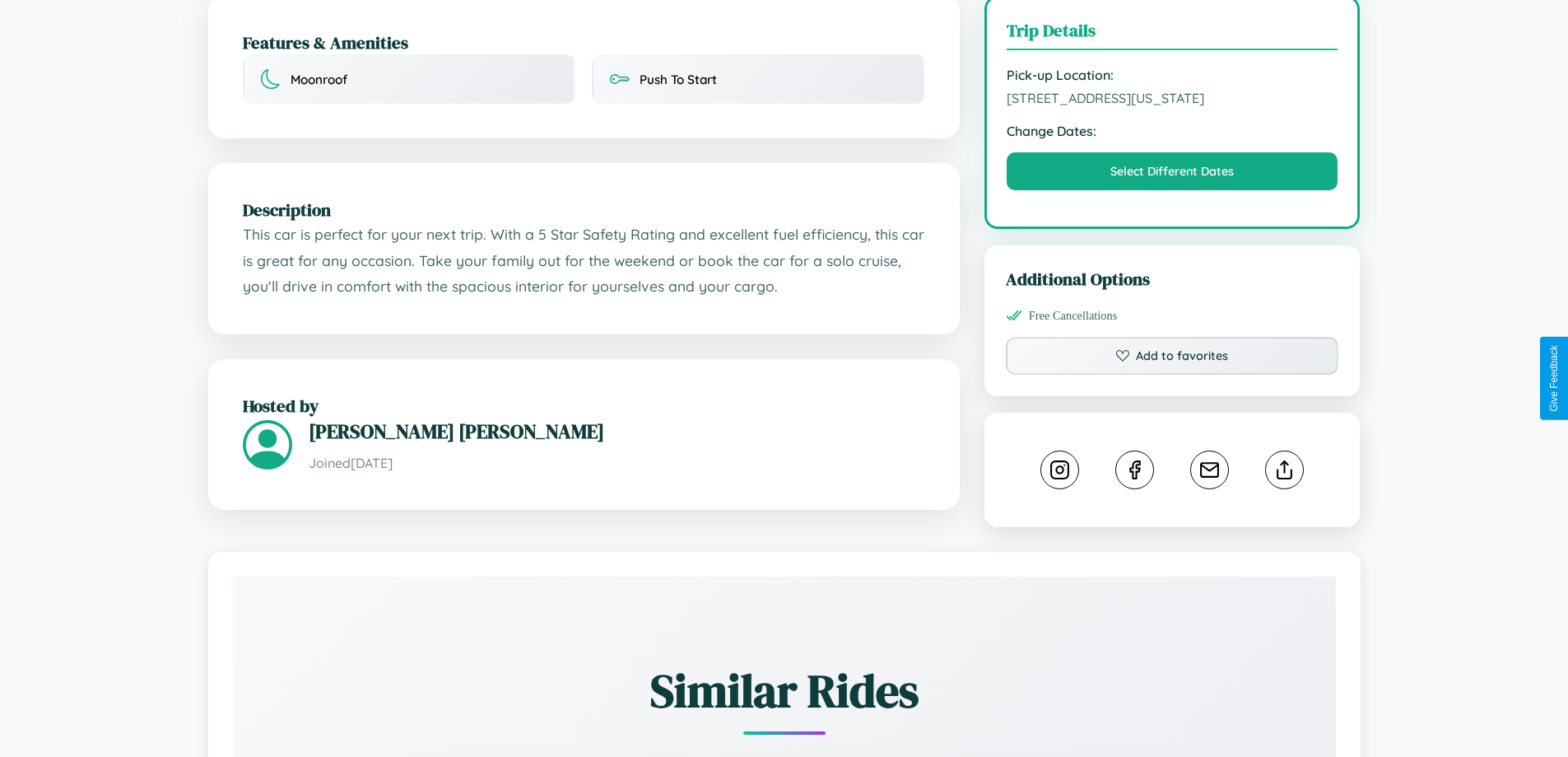
scroll to position [558, 0]
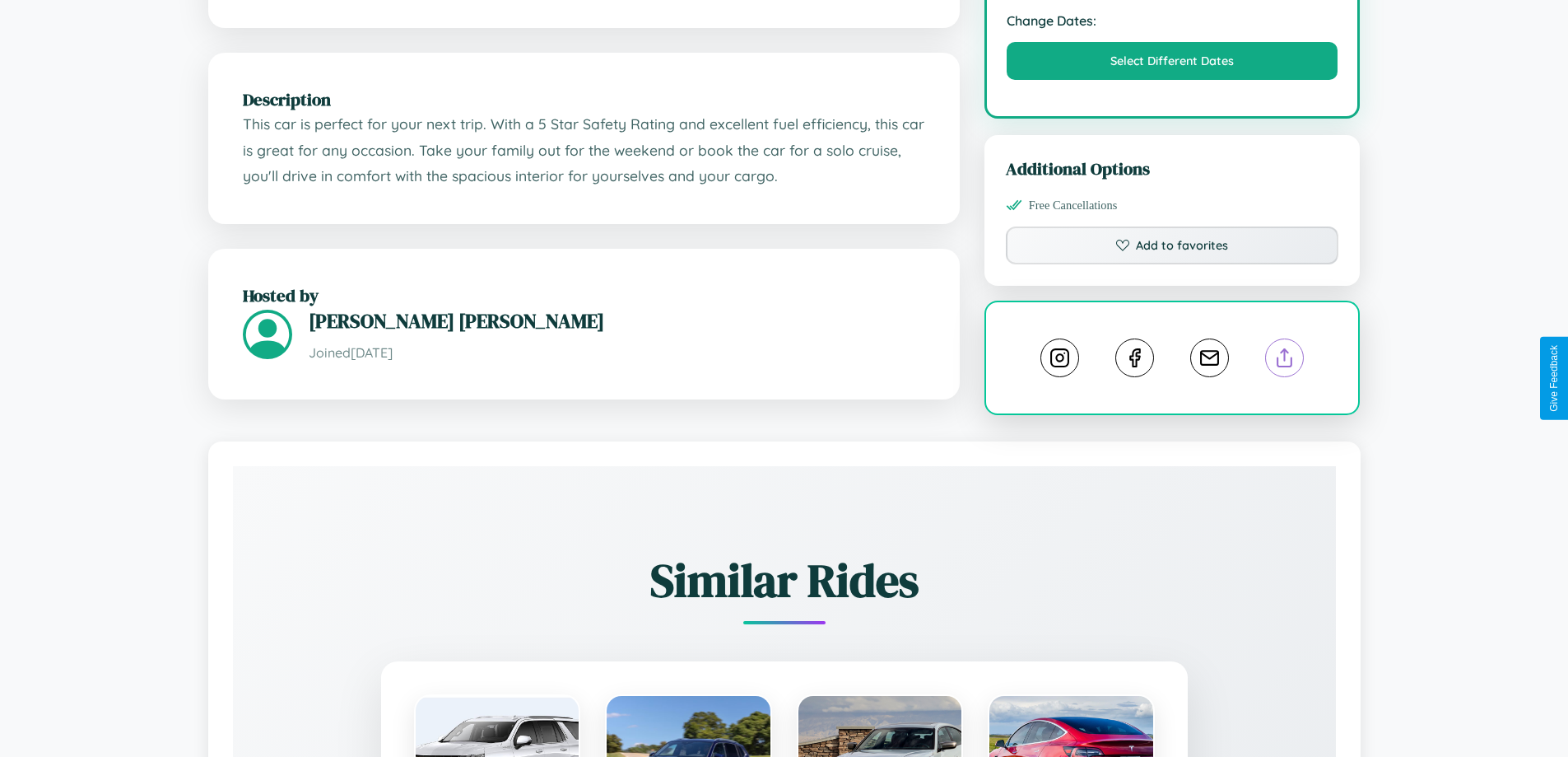
click at [1285, 361] on line at bounding box center [1285, 354] width 0 height 12
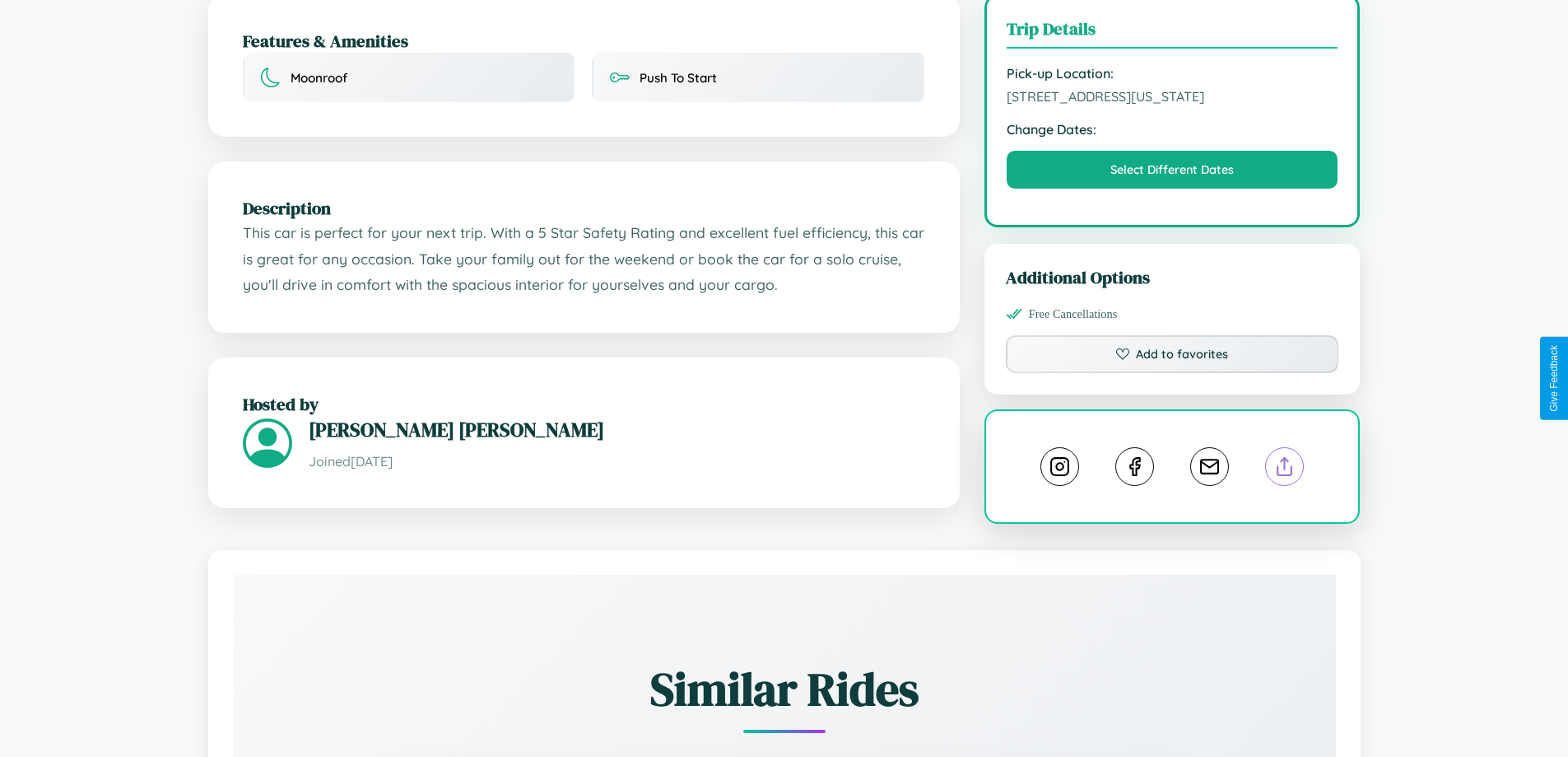
scroll to position [444, 0]
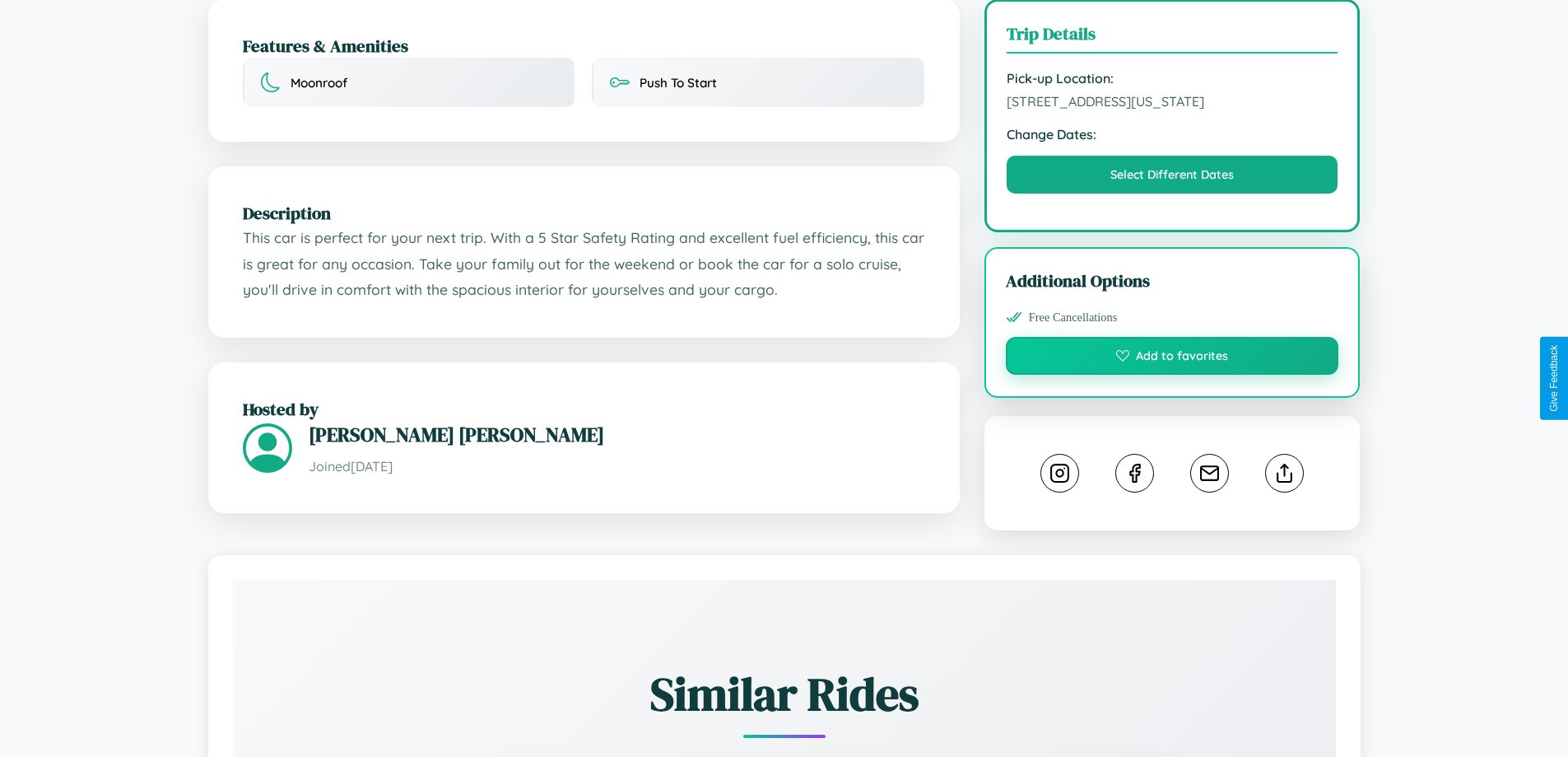
click at [1172, 374] on button "Add to favorites" at bounding box center [1173, 356] width 333 height 38
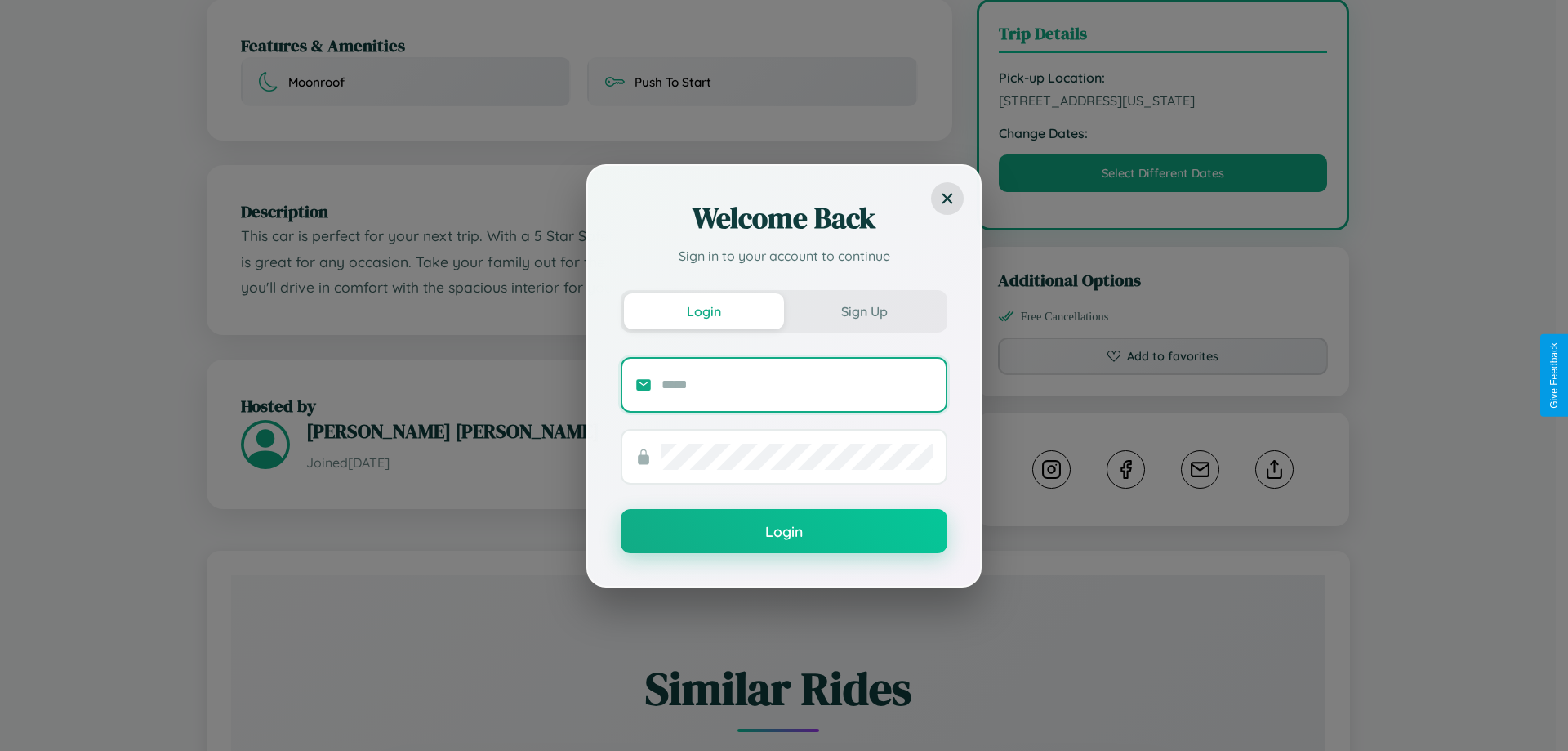
click at [797, 384] on input "text" at bounding box center [797, 384] width 271 height 26
type input "**********"
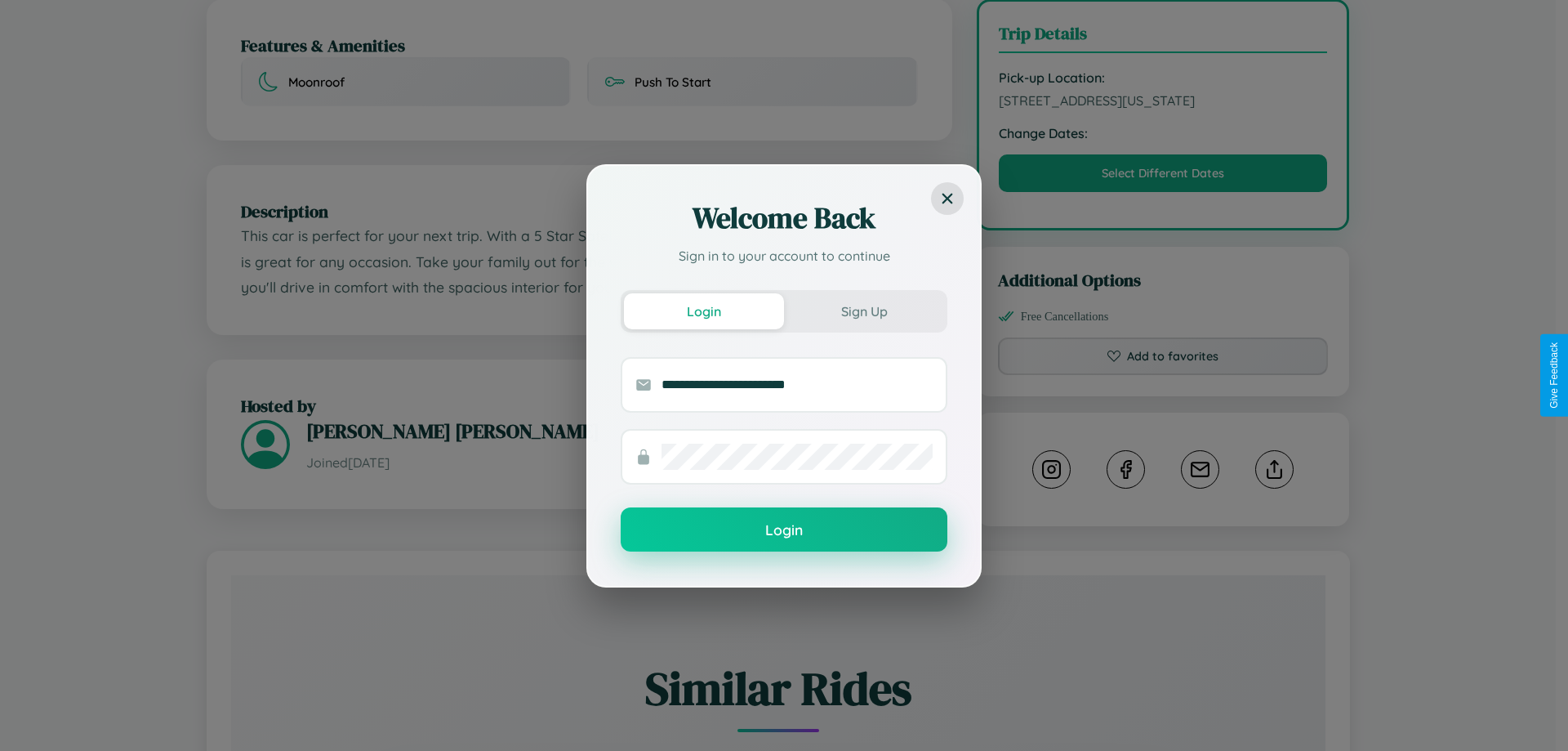
click at [784, 530] on button "Login" at bounding box center [784, 529] width 327 height 44
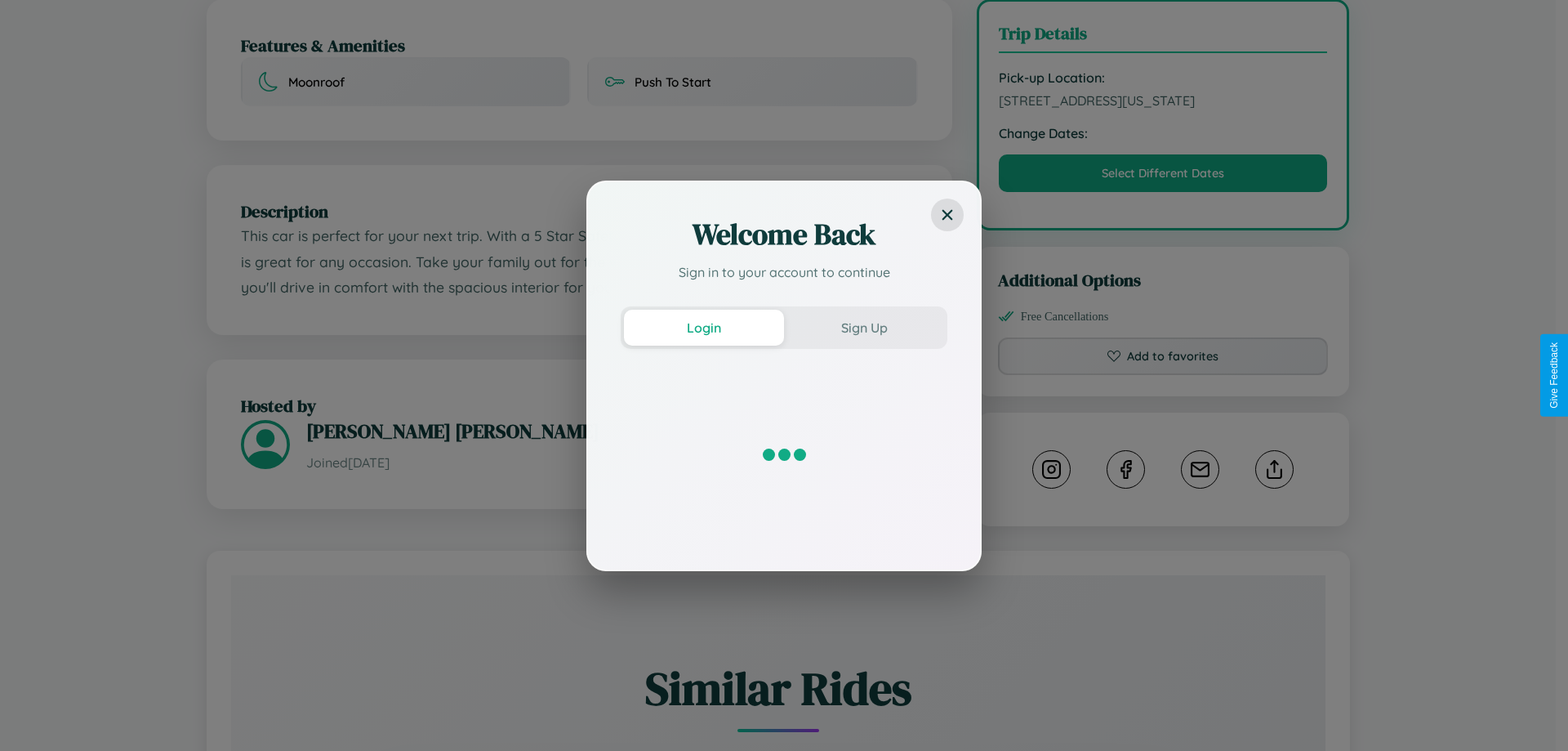
click at [1162, 375] on div "Welcome Back Sign in to your account to continue Login Sign Up" at bounding box center [784, 375] width 1568 height 751
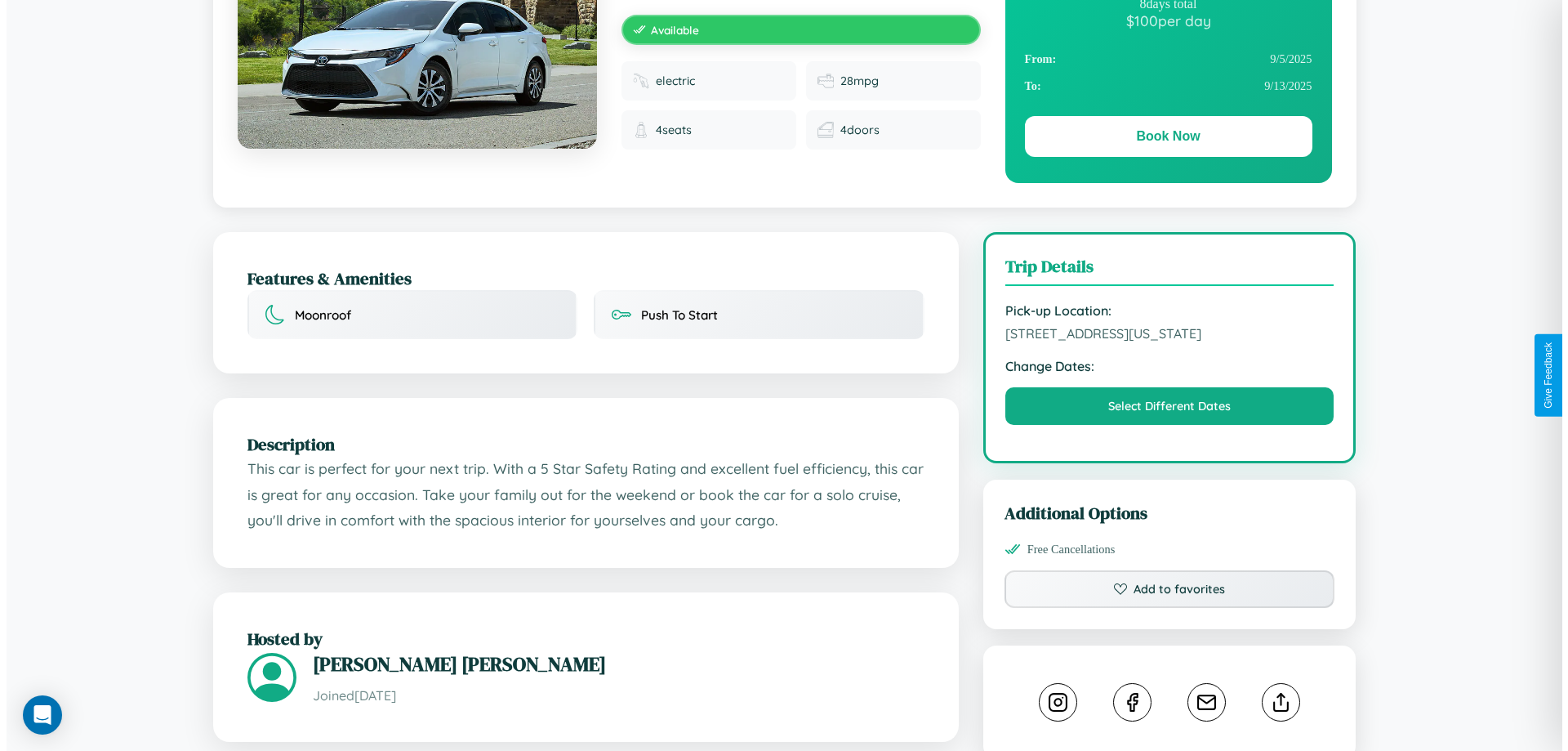
scroll to position [0, 0]
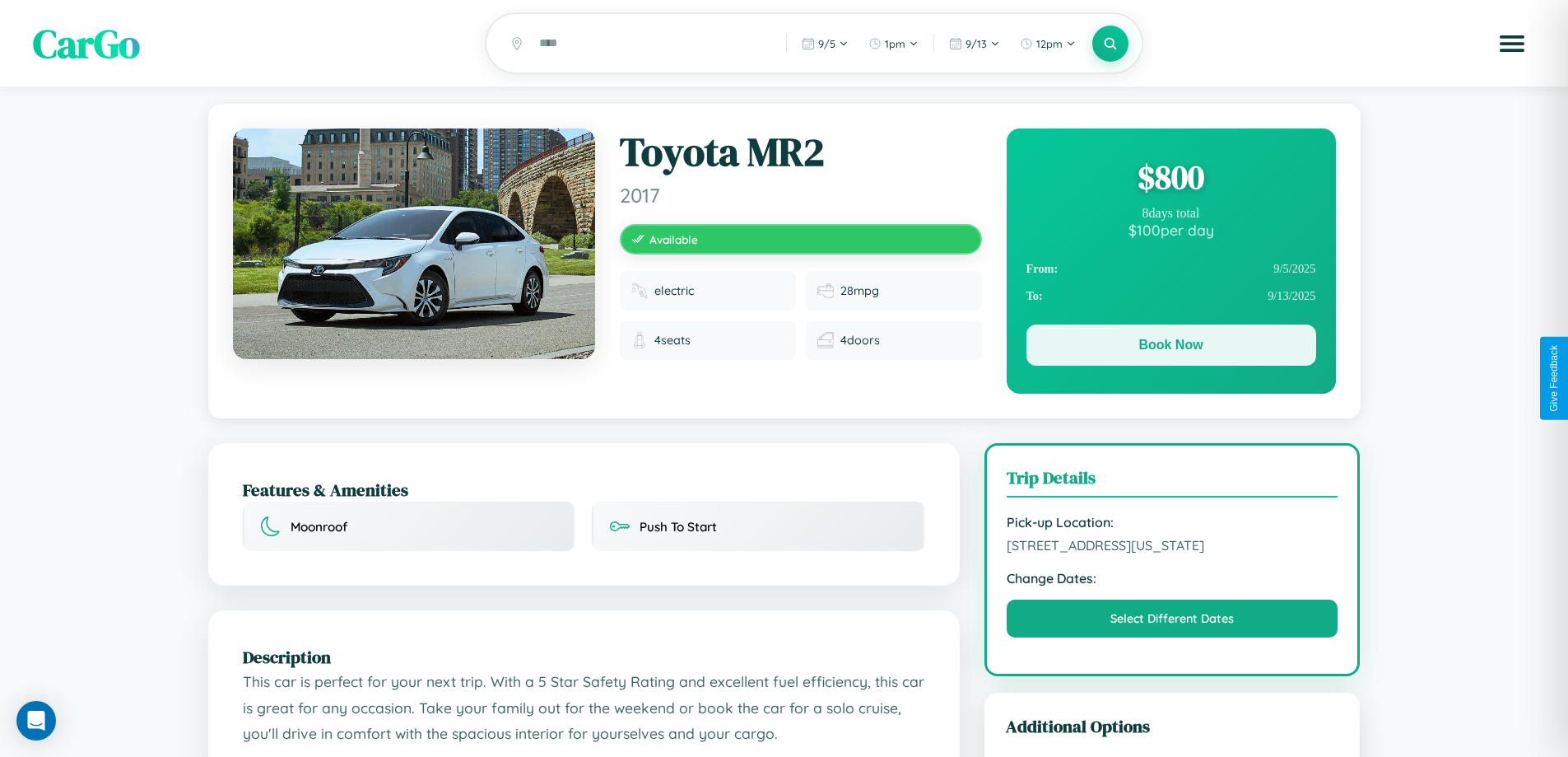
click at [1171, 347] on button "Book Now" at bounding box center [1171, 344] width 290 height 41
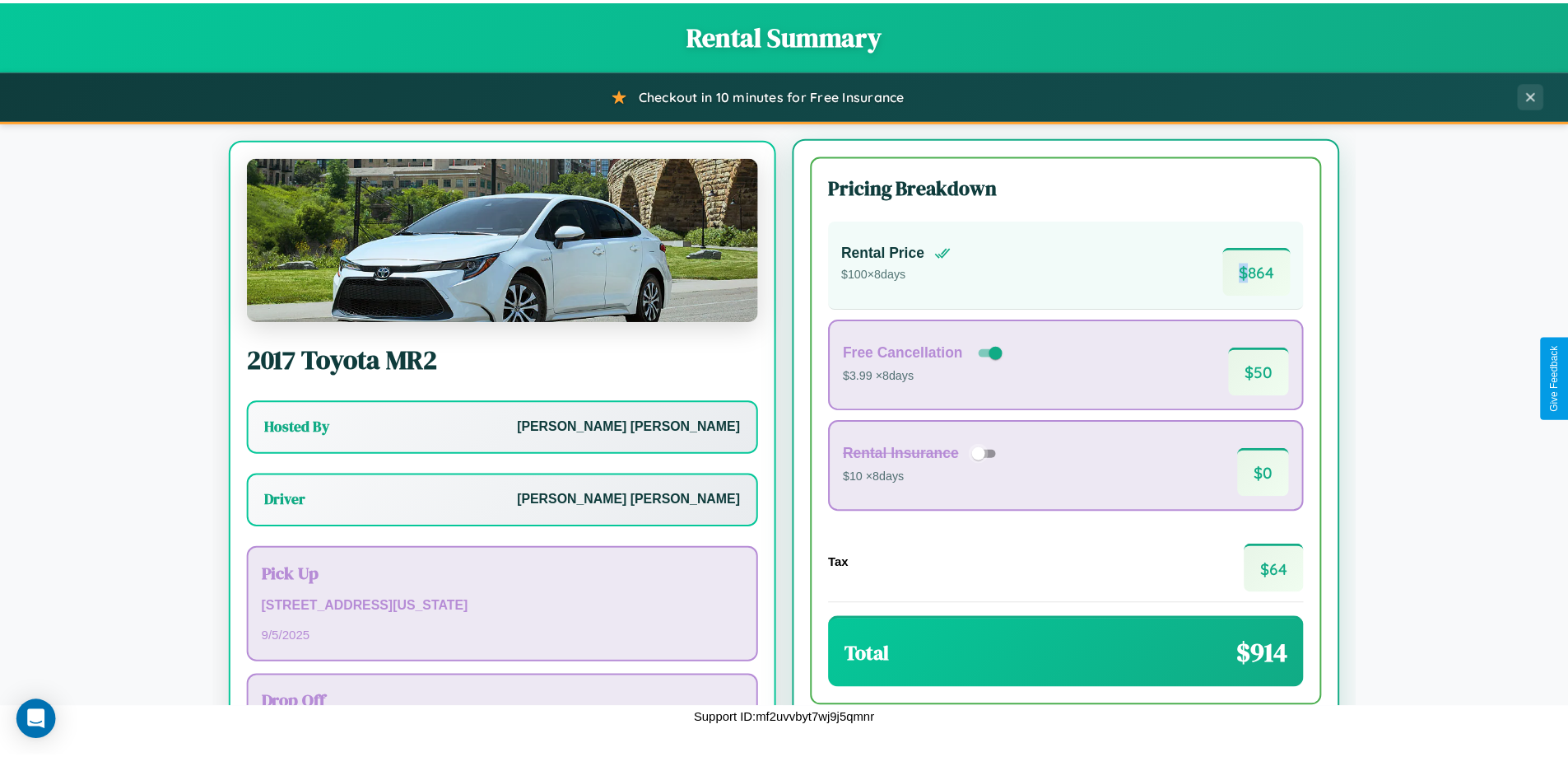
scroll to position [77, 0]
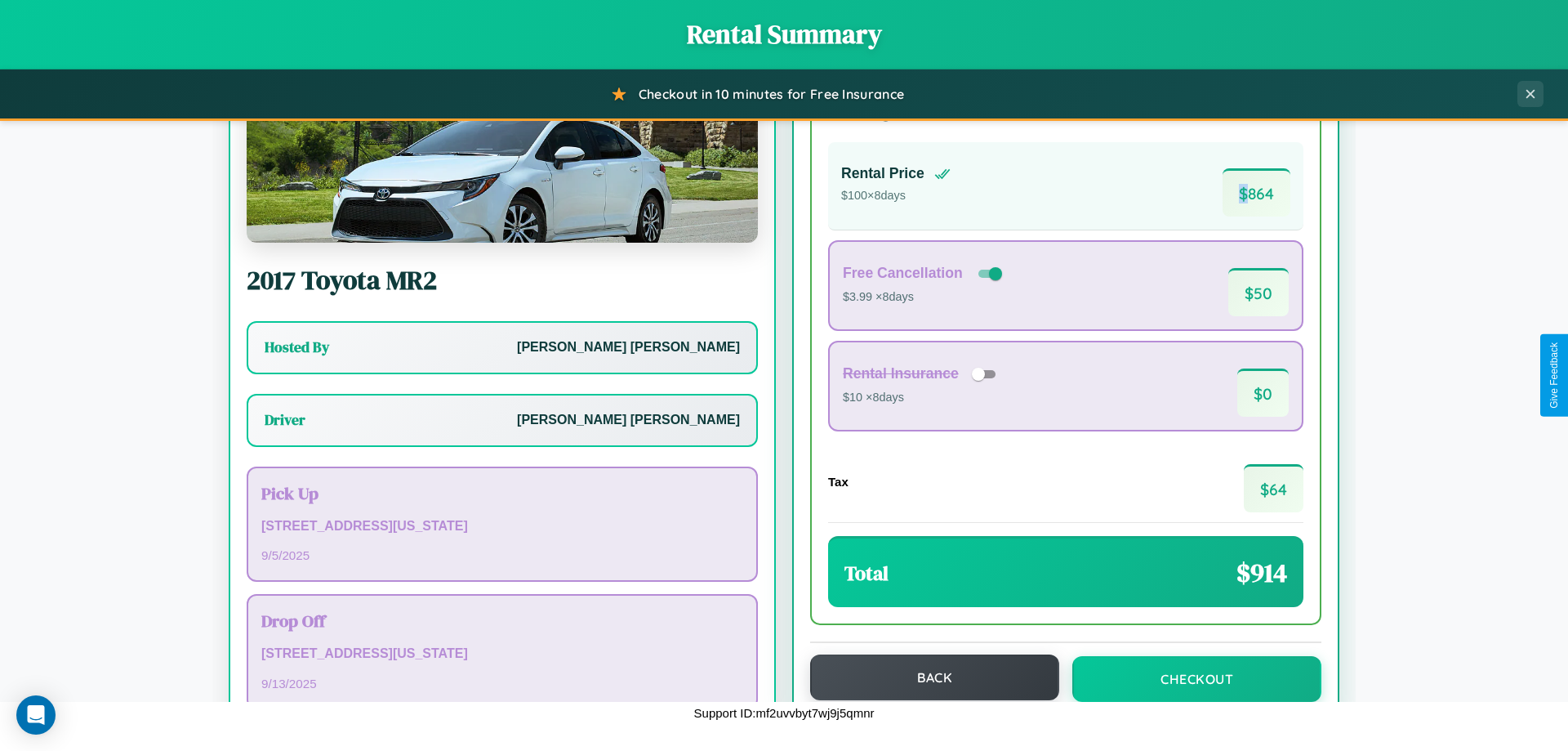
click at [927, 677] on button "Back" at bounding box center [935, 677] width 249 height 46
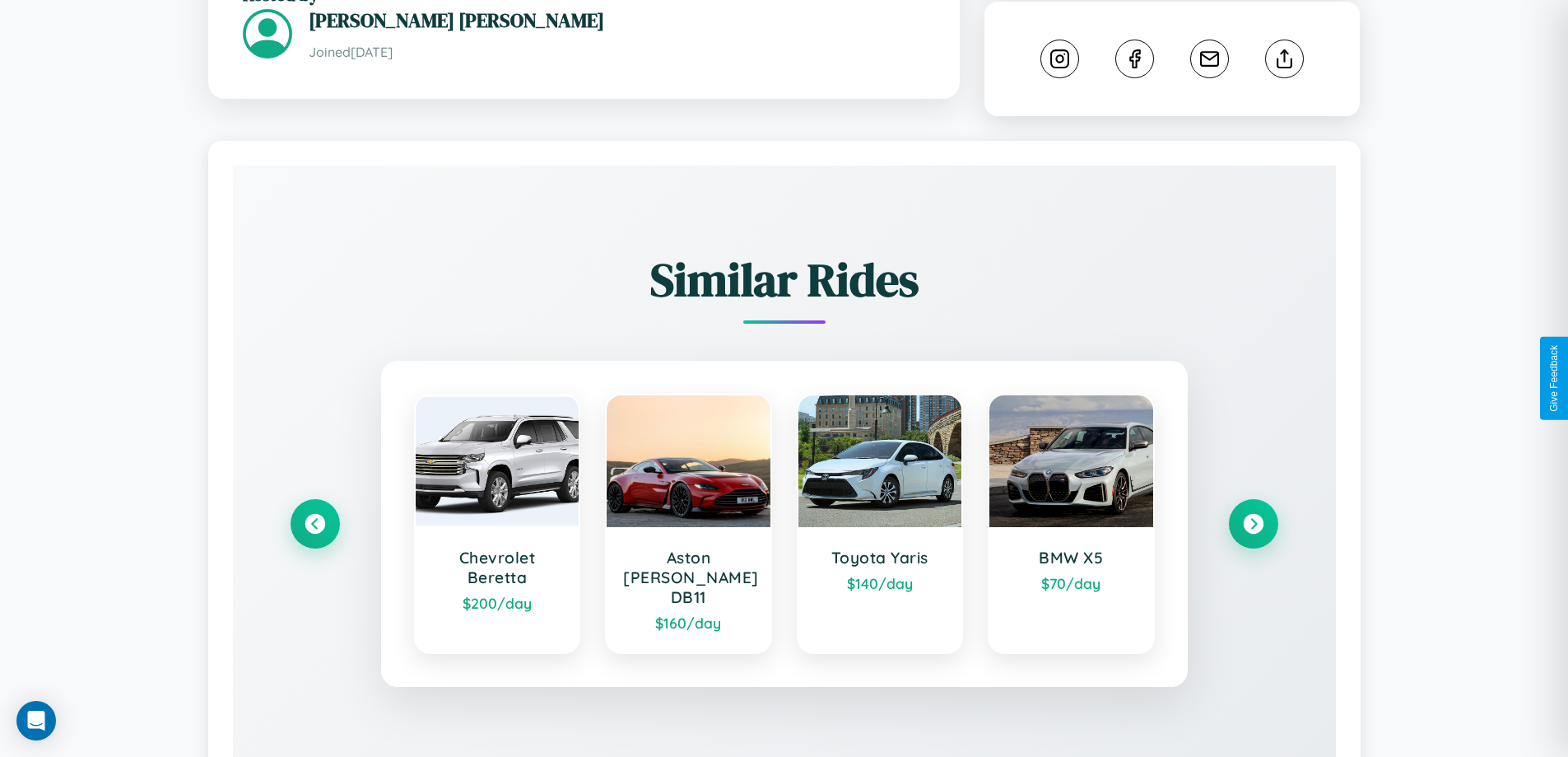
scroll to position [933, 0]
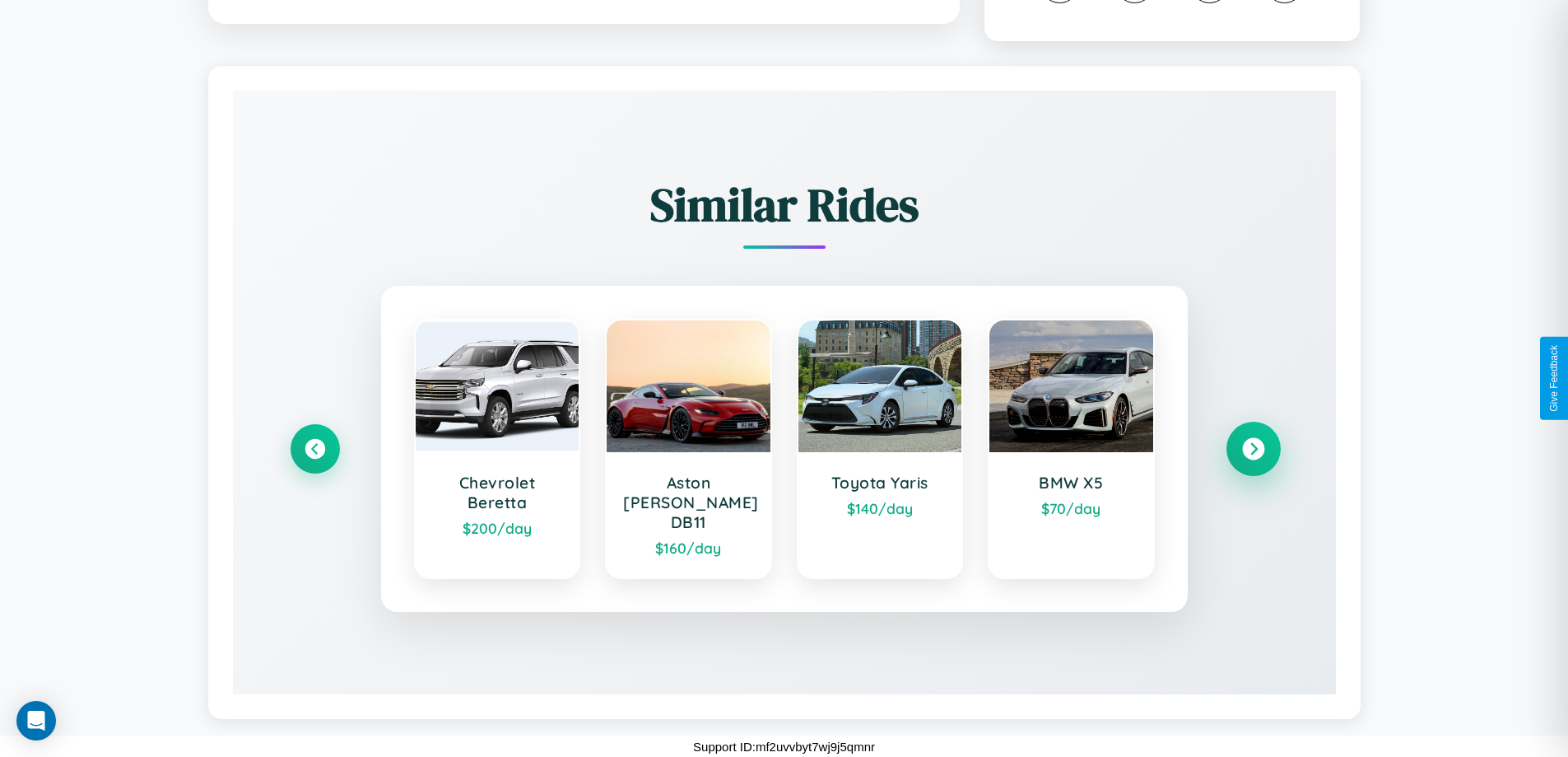
click at [1253, 458] on icon at bounding box center [1253, 449] width 22 height 22
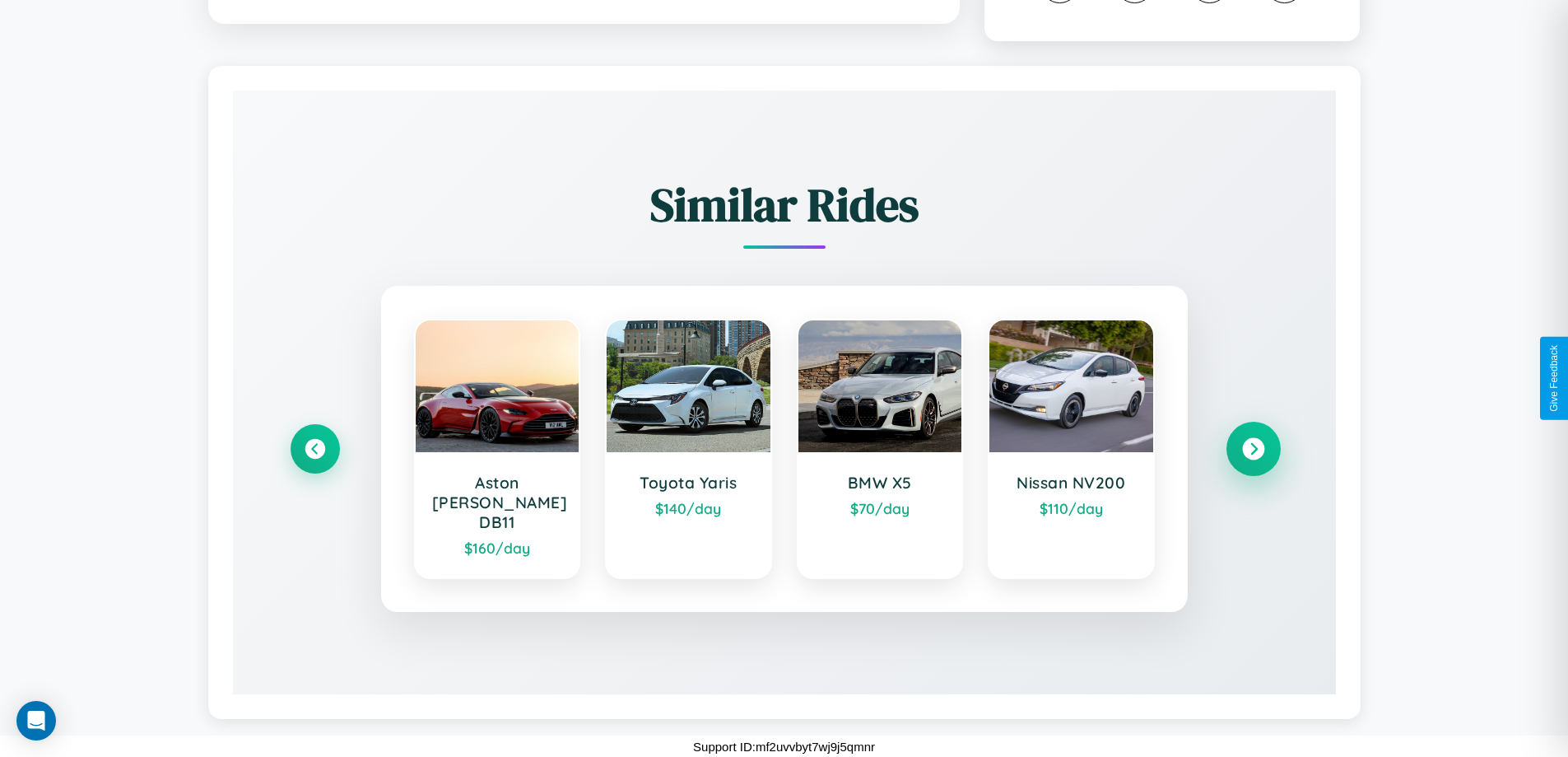
click at [1253, 458] on icon at bounding box center [1253, 449] width 22 height 22
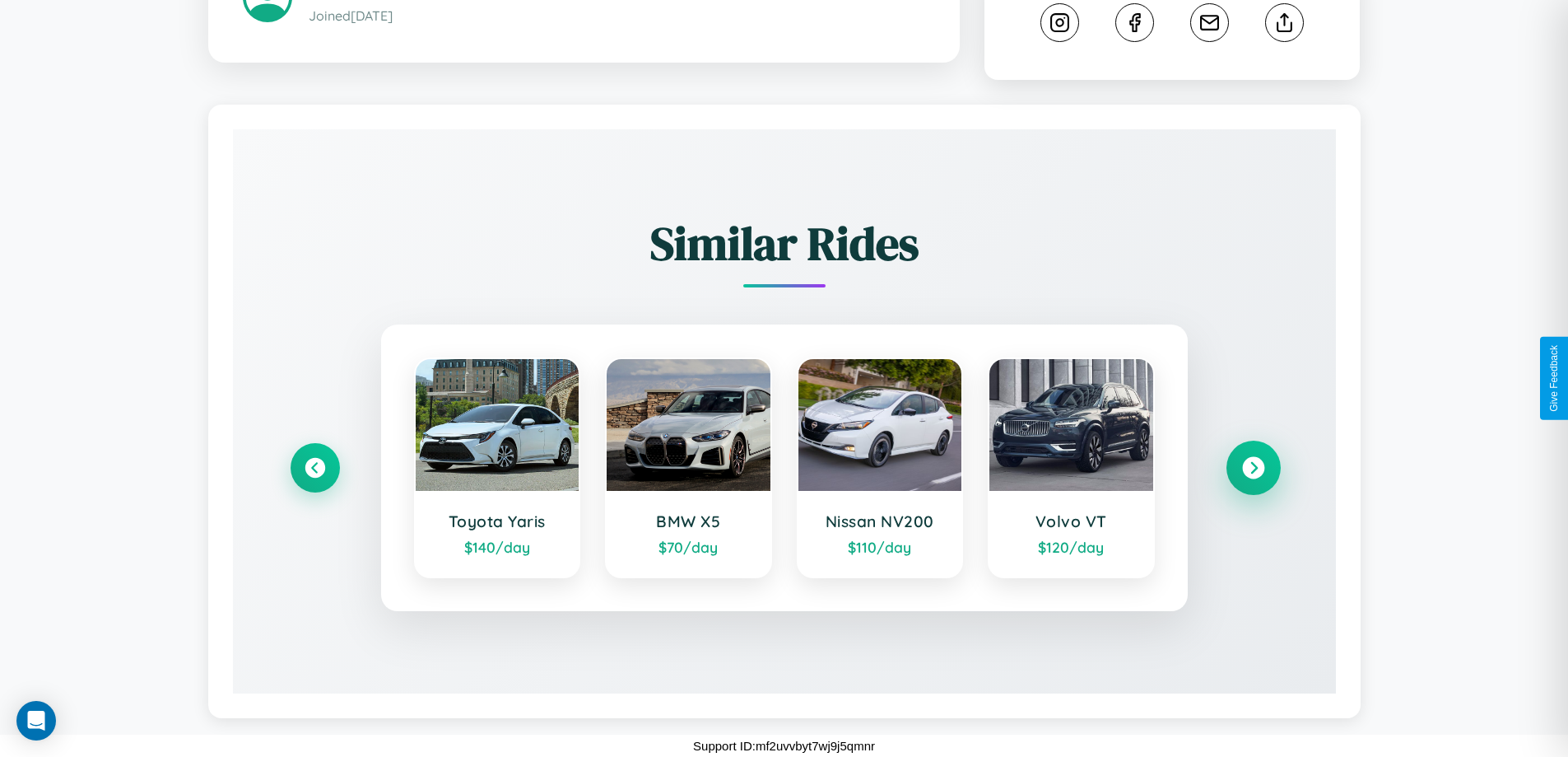
click at [1253, 467] on icon at bounding box center [1253, 468] width 22 height 22
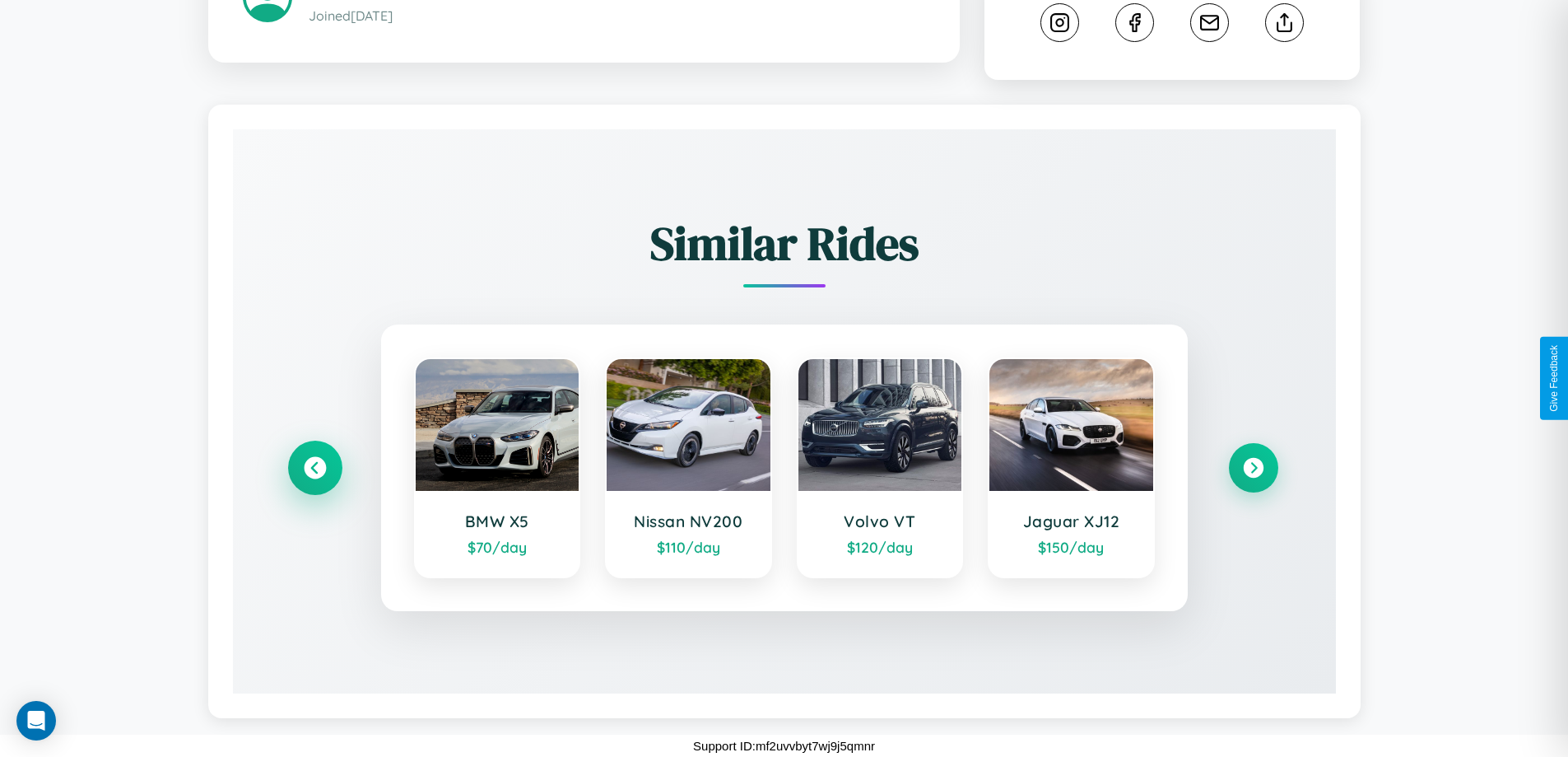
click at [314, 467] on icon at bounding box center [315, 468] width 22 height 22
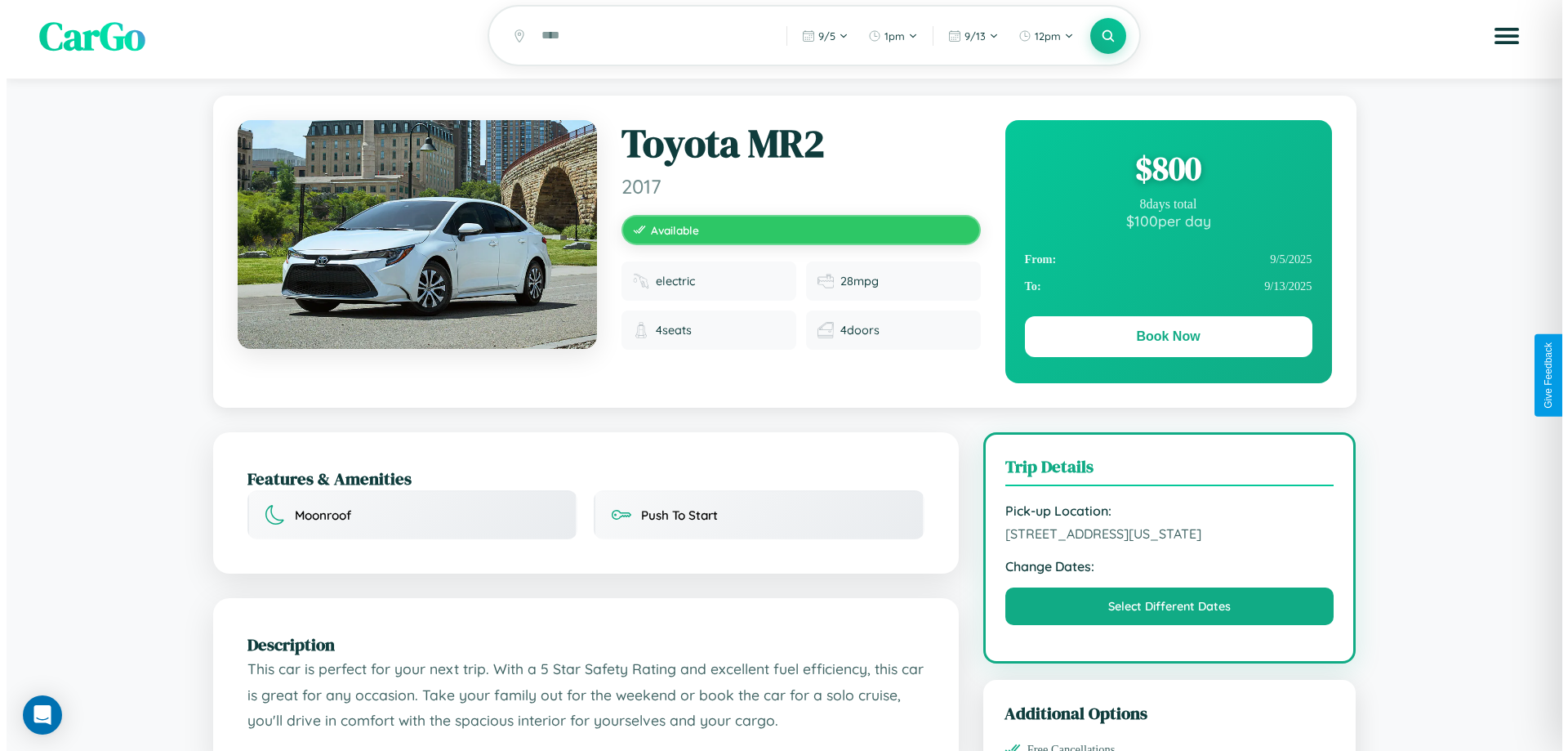
scroll to position [0, 0]
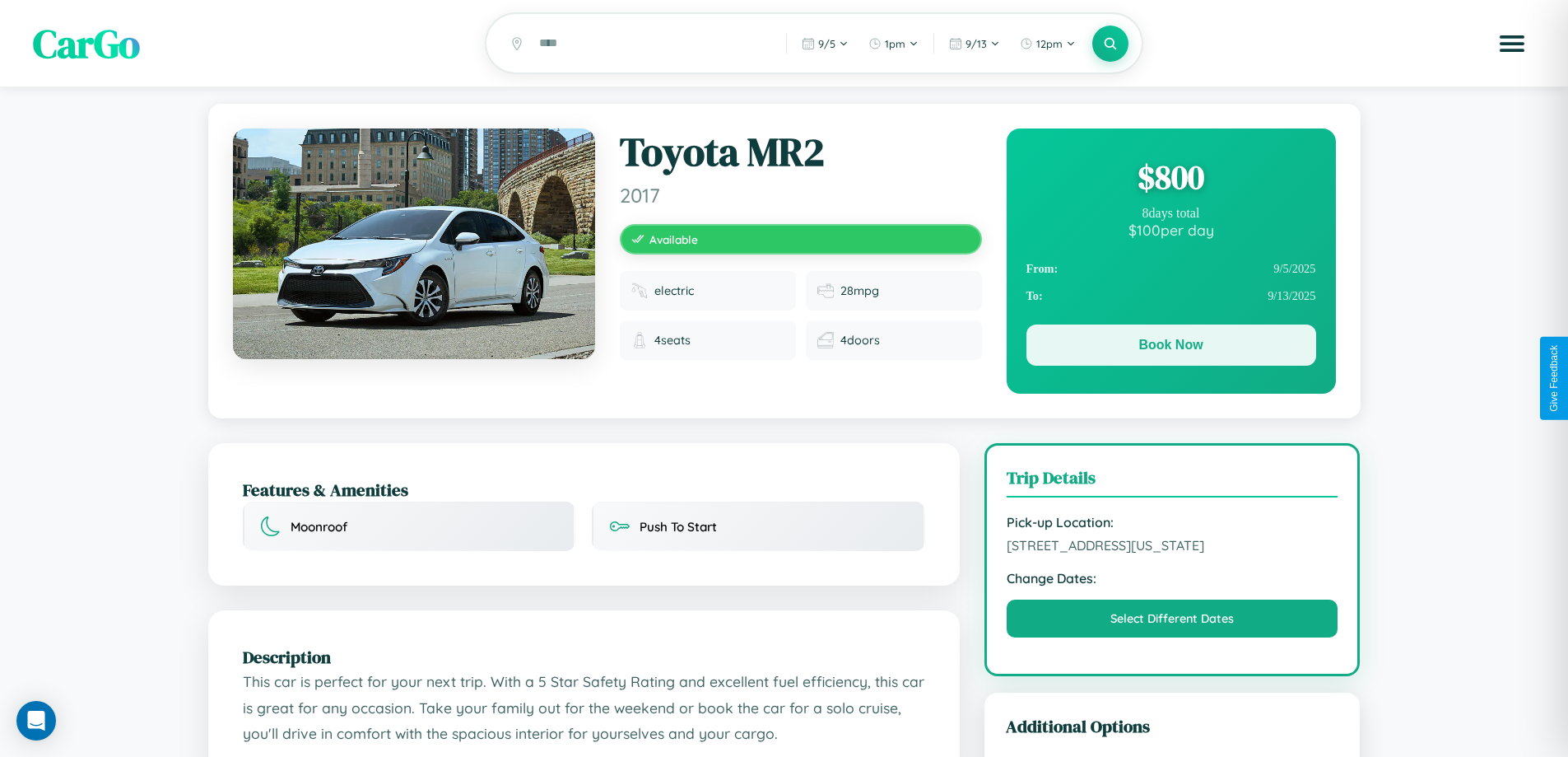
click at [1171, 347] on button "Book Now" at bounding box center [1171, 344] width 290 height 41
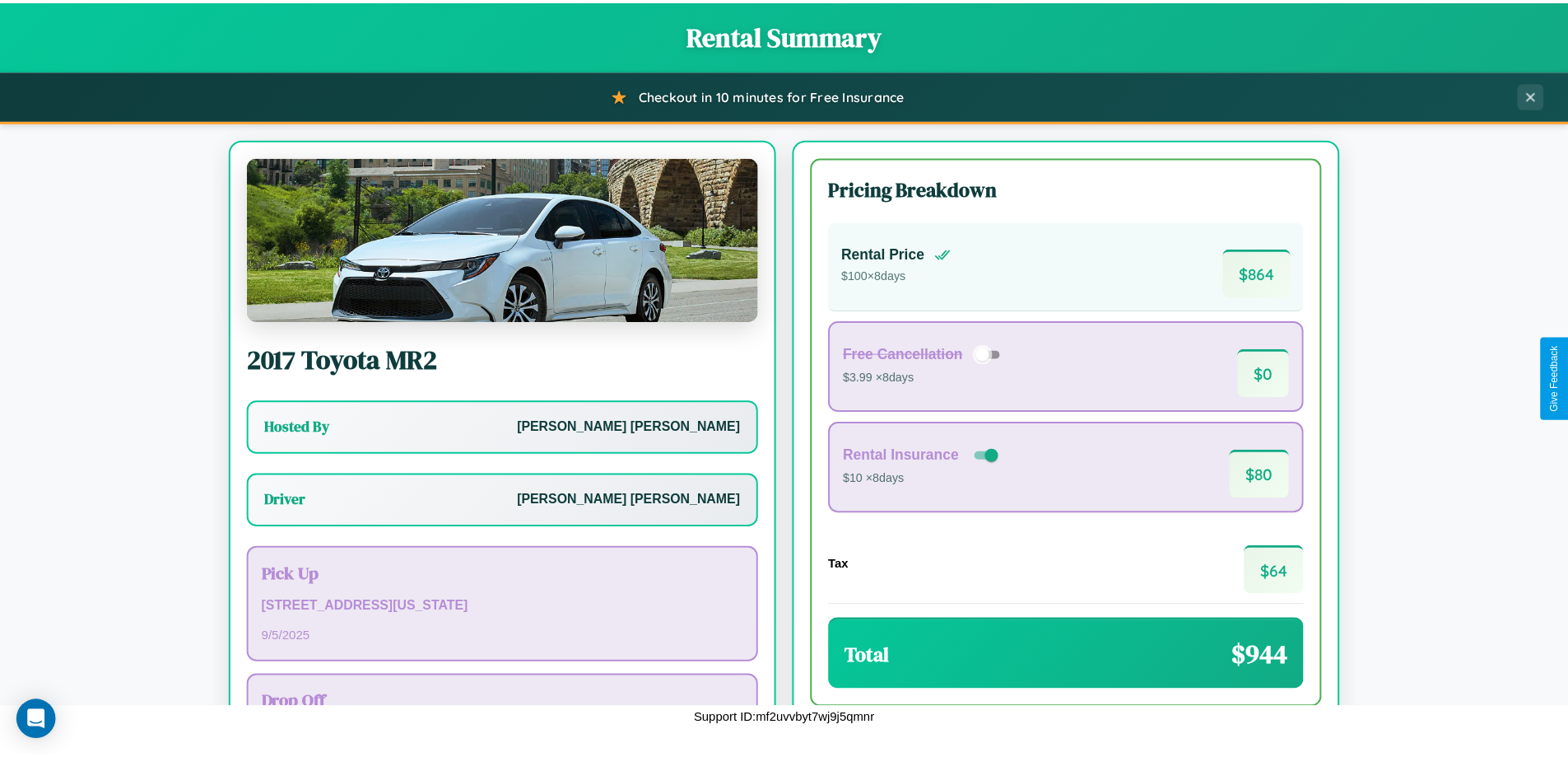
scroll to position [118, 0]
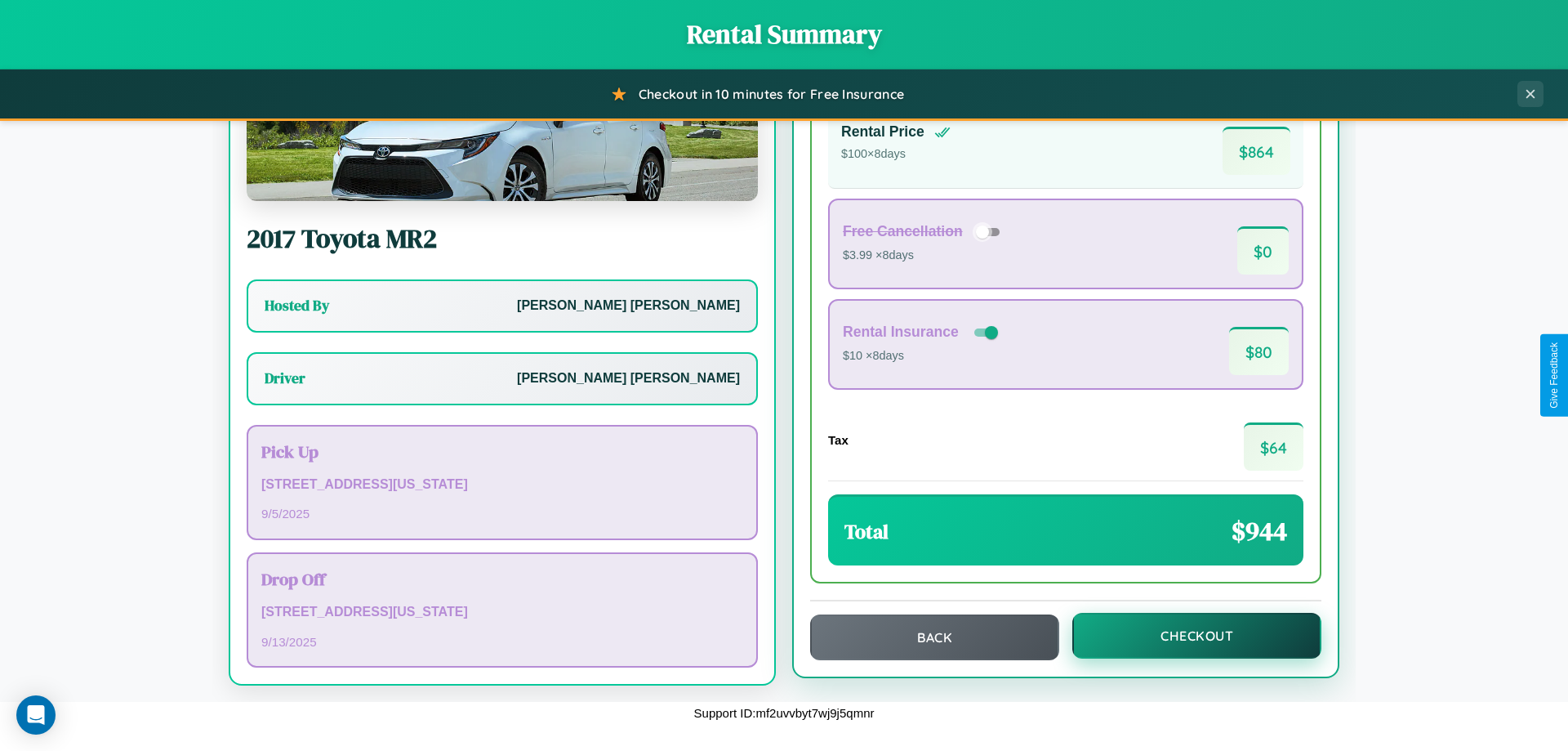
click at [1186, 635] on button "Checkout" at bounding box center [1197, 635] width 249 height 46
